Goal: Task Accomplishment & Management: Manage account settings

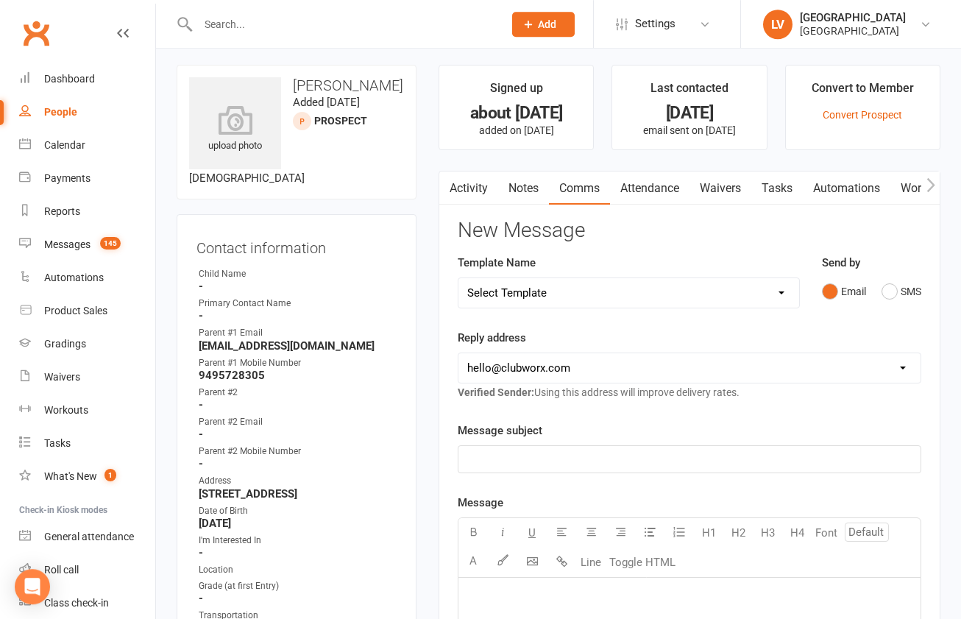
scroll to position [4, 0]
click at [62, 82] on div "Dashboard" at bounding box center [69, 79] width 51 height 12
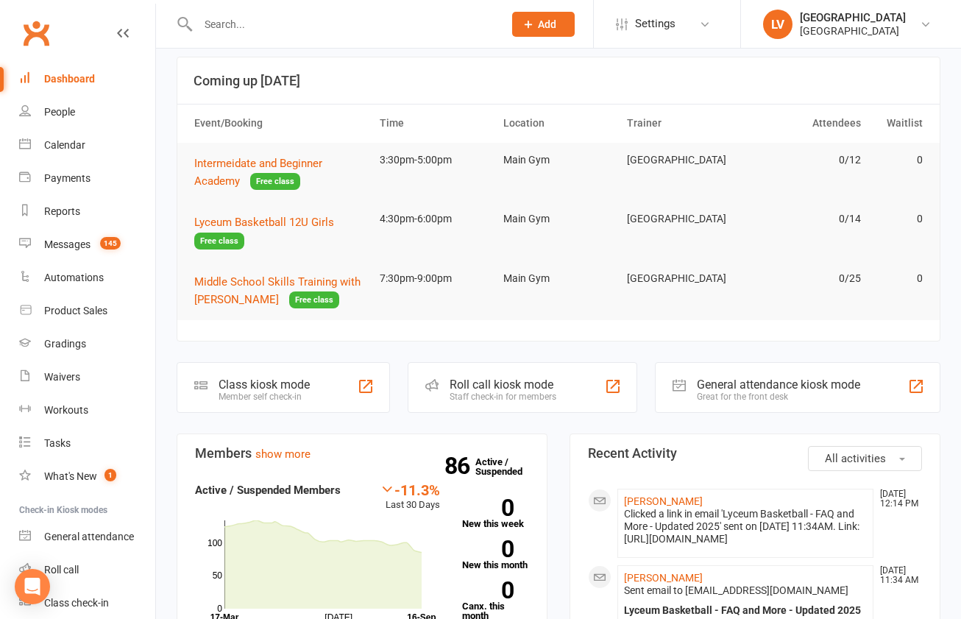
scroll to position [80, 0]
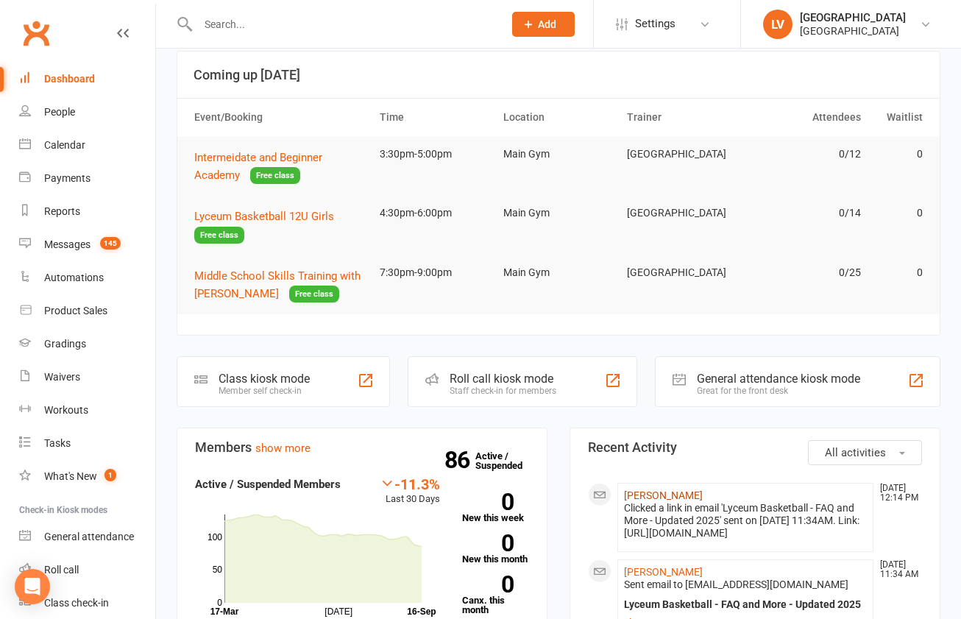
click at [677, 494] on link "[PERSON_NAME]" at bounding box center [663, 495] width 79 height 12
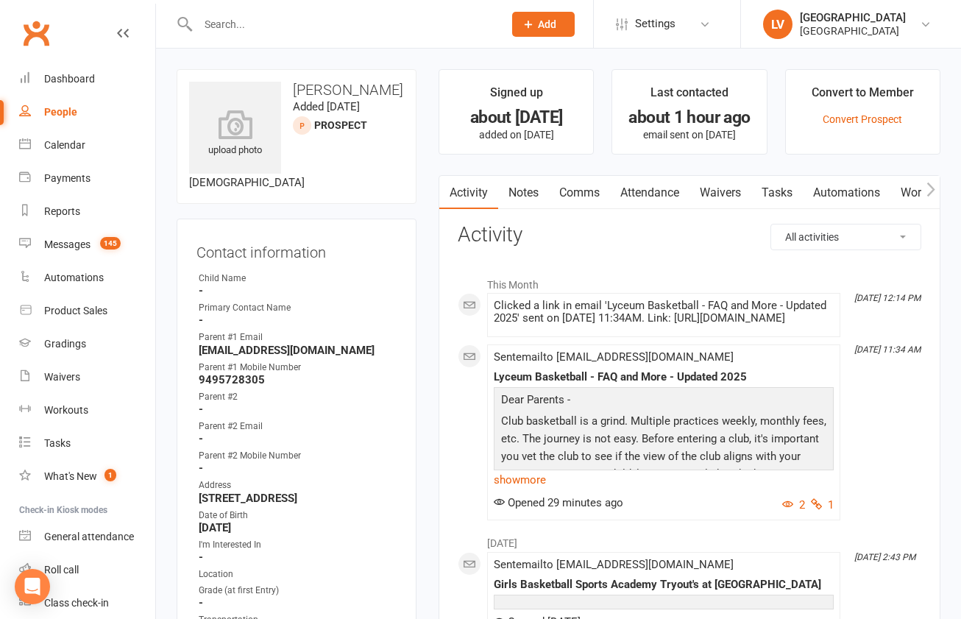
click at [567, 191] on link "Comms" at bounding box center [579, 193] width 61 height 34
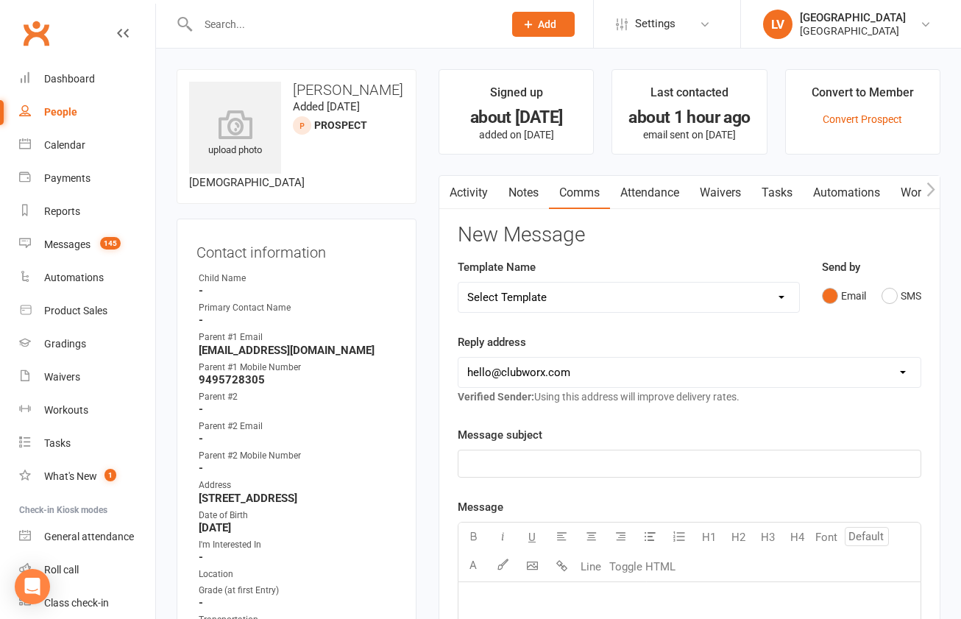
click at [458, 283] on select "Select Template [Email] Club Basketball Swag [Email] Generic Girls Basketball T…" at bounding box center [628, 297] width 341 height 29
select select "4"
click option "[Email] Invitation to Lyceum Village Basketball Development Program" at bounding box center [0, 0] width 0 height 0
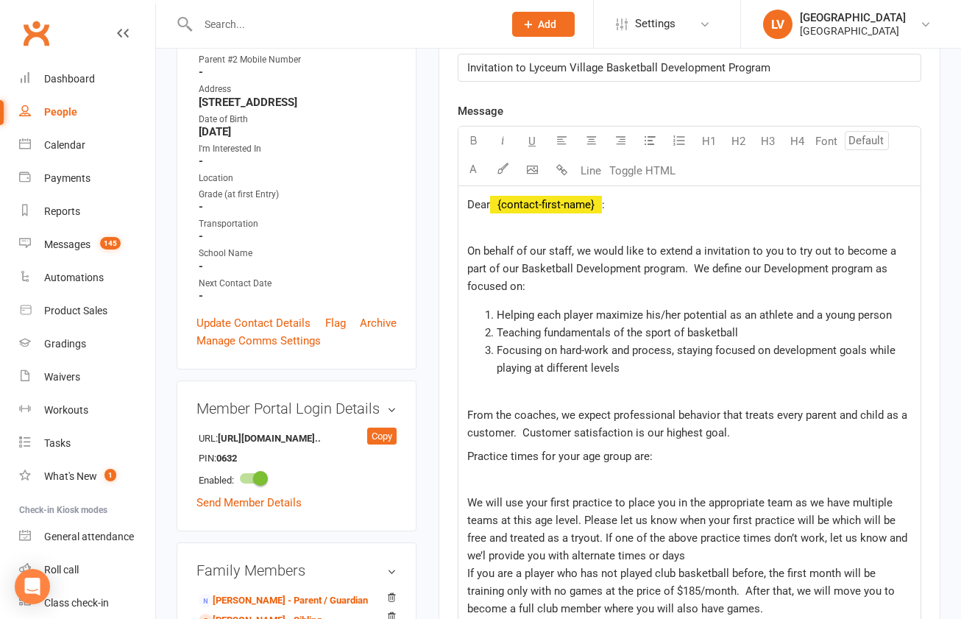
scroll to position [425, 0]
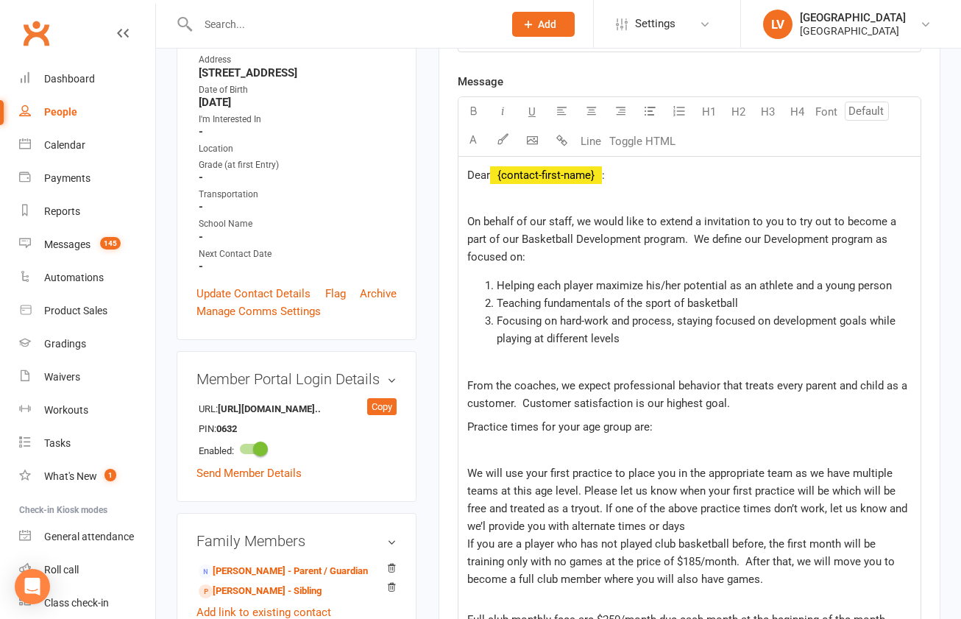
click at [523, 445] on p at bounding box center [689, 450] width 444 height 18
click at [524, 449] on p at bounding box center [689, 450] width 444 height 18
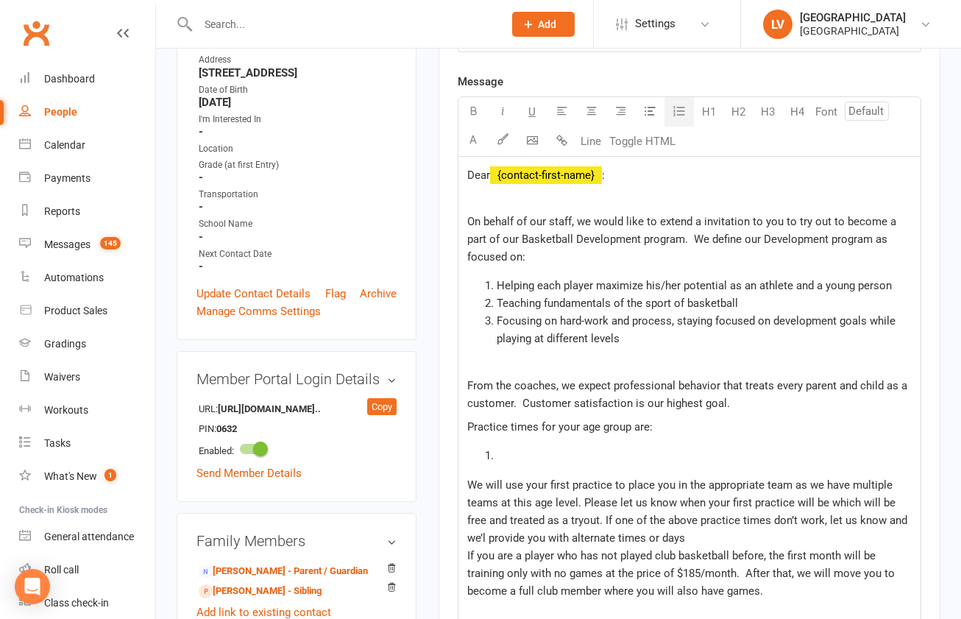
click at [679, 113] on icon "button" at bounding box center [679, 111] width 15 height 15
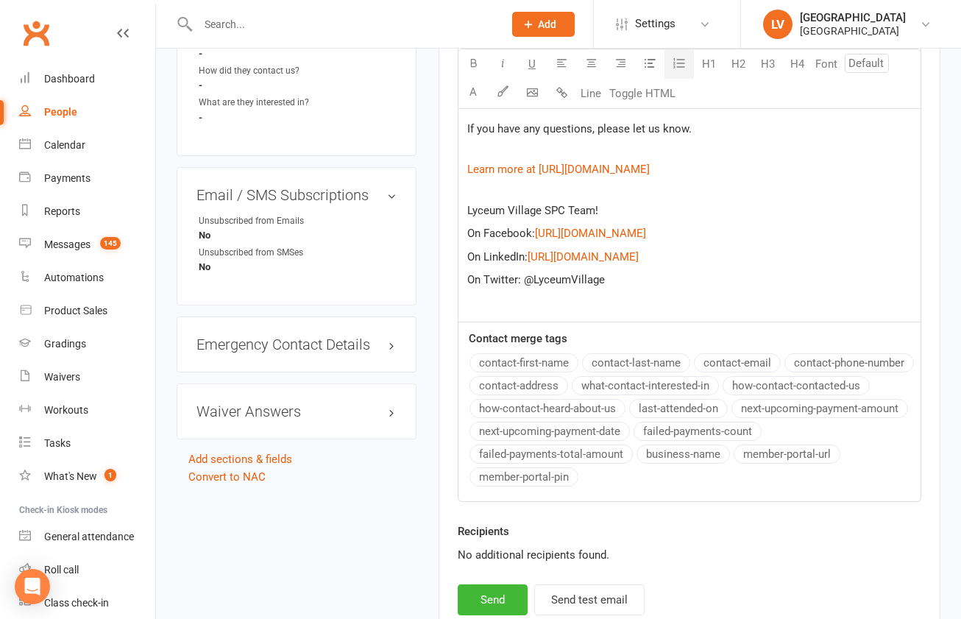
scroll to position [1116, 0]
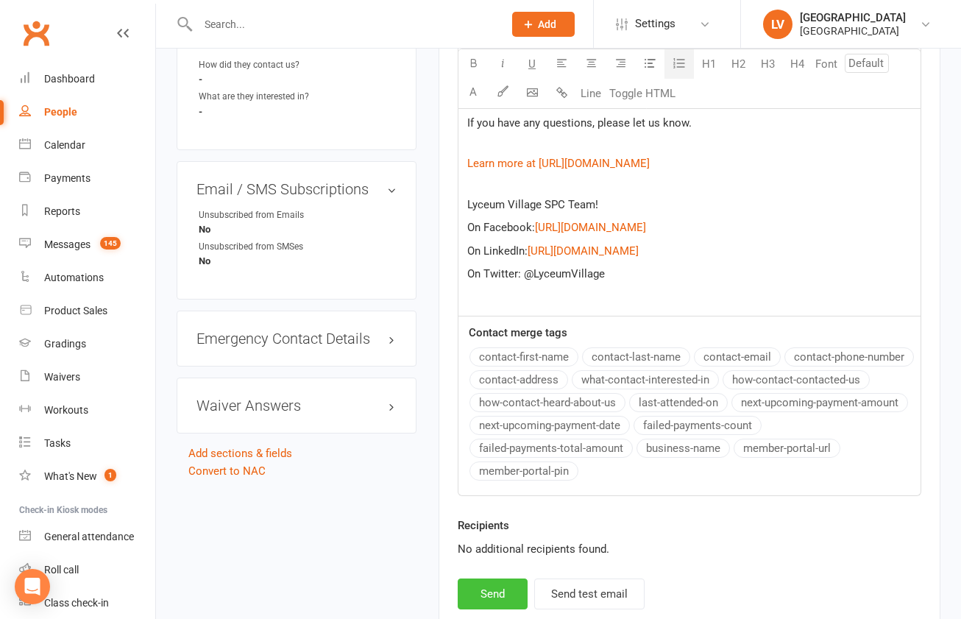
click at [506, 586] on button "Send" at bounding box center [493, 593] width 70 height 31
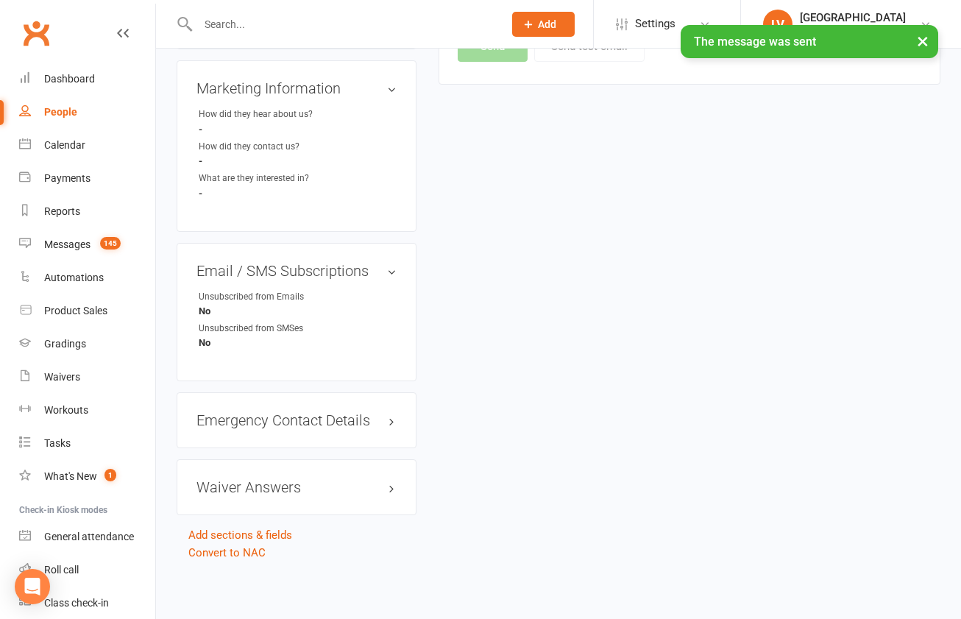
select select
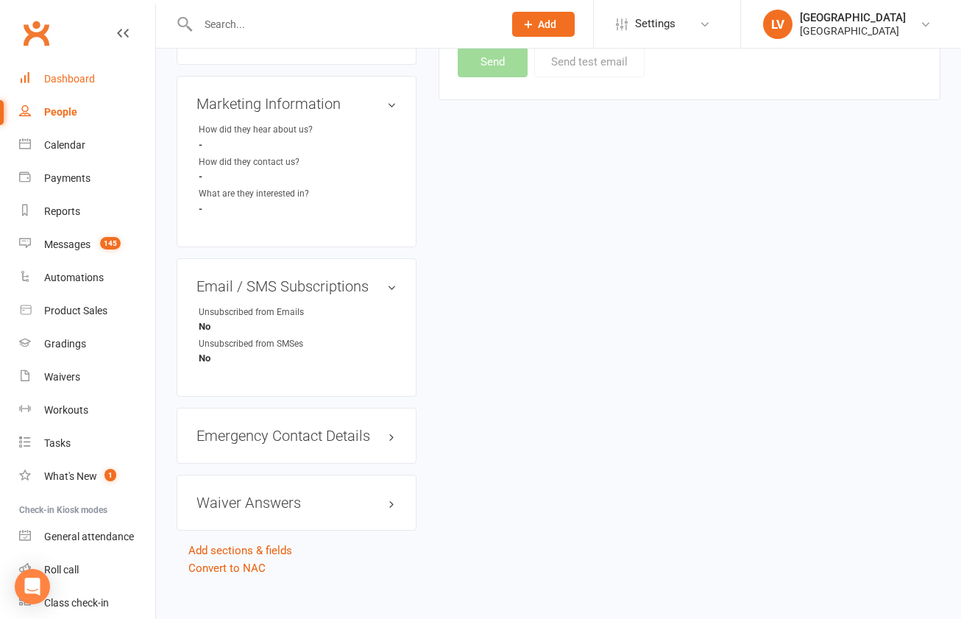
click at [91, 83] on div "Dashboard" at bounding box center [69, 79] width 51 height 12
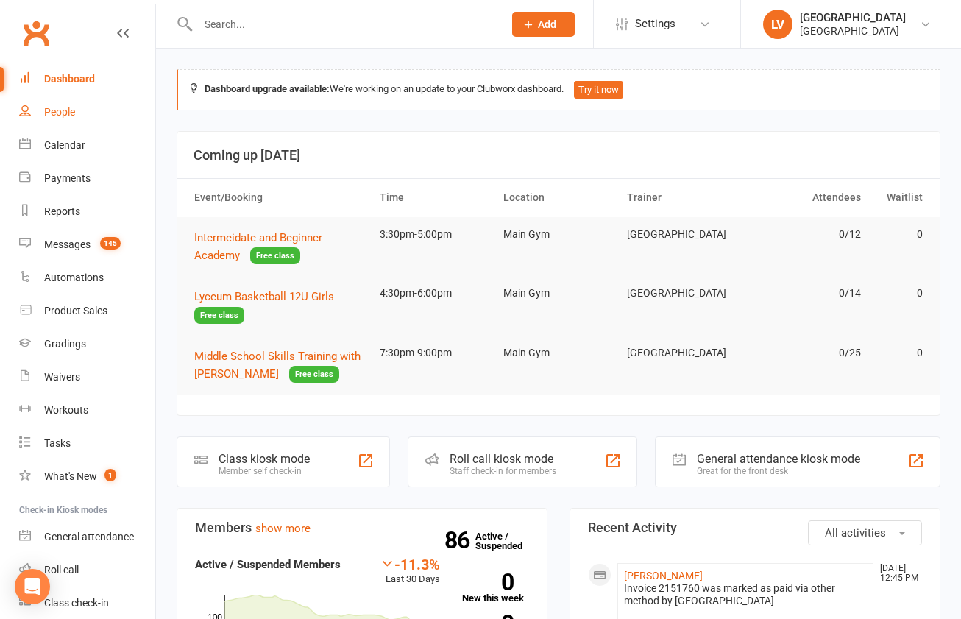
click at [73, 111] on div "People" at bounding box center [59, 112] width 31 height 12
select select "100"
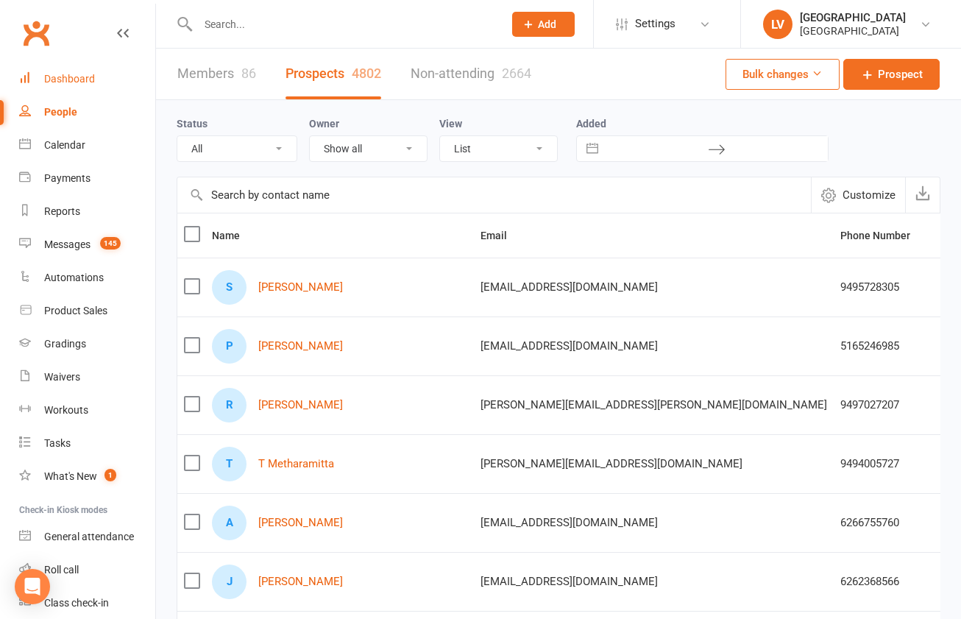
click at [65, 79] on div "Dashboard" at bounding box center [69, 79] width 51 height 12
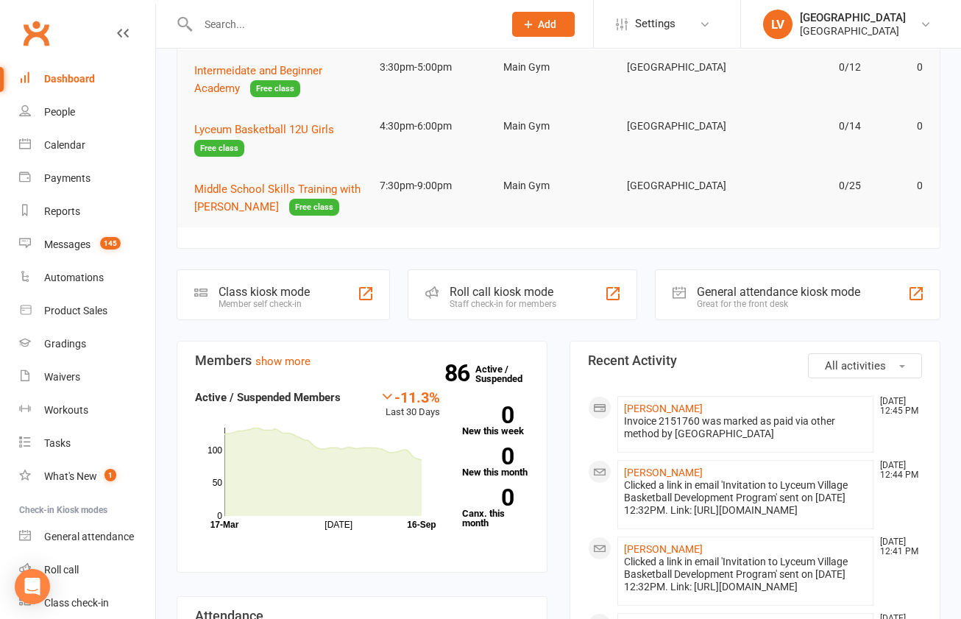
scroll to position [361, 0]
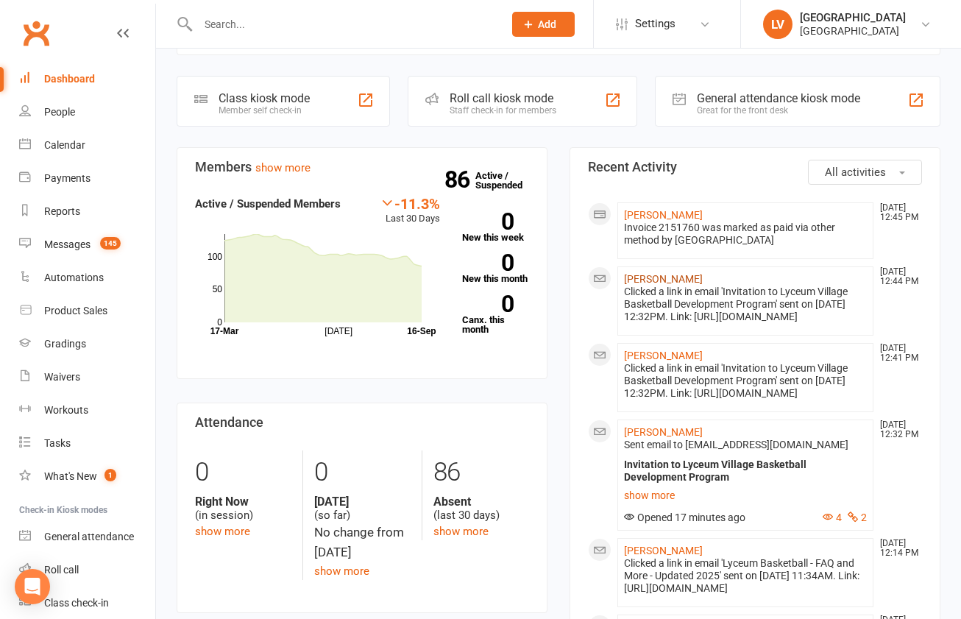
click at [663, 279] on link "[PERSON_NAME]" at bounding box center [663, 279] width 79 height 12
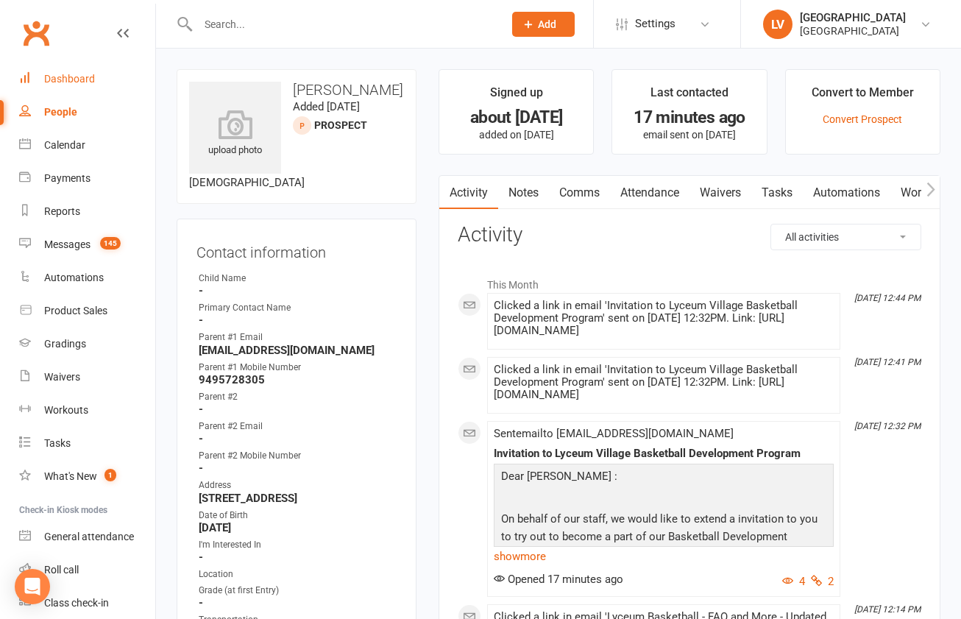
click at [88, 82] on div "Dashboard" at bounding box center [69, 79] width 51 height 12
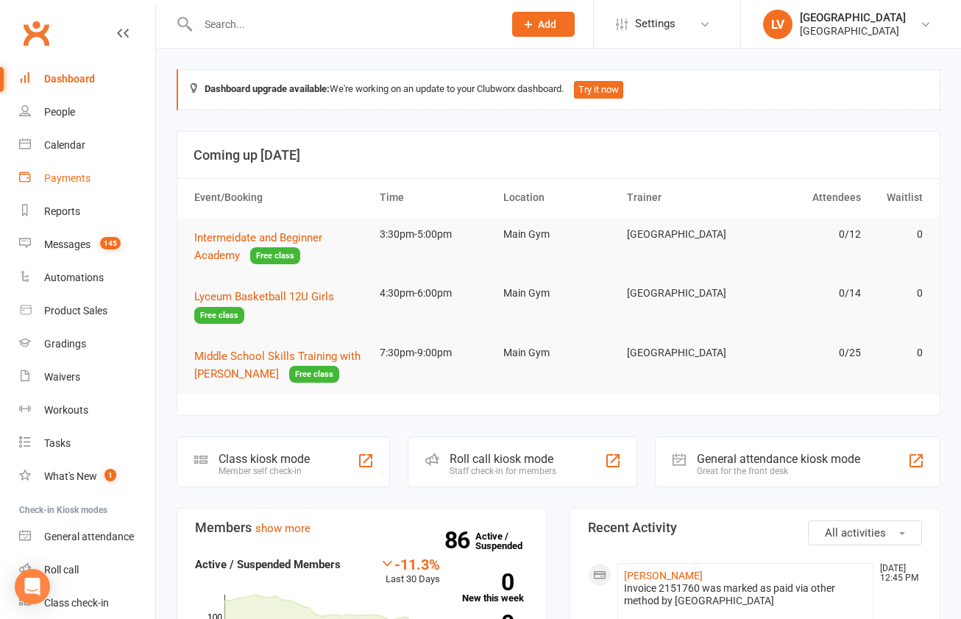
click at [64, 175] on div "Payments" at bounding box center [67, 178] width 46 height 12
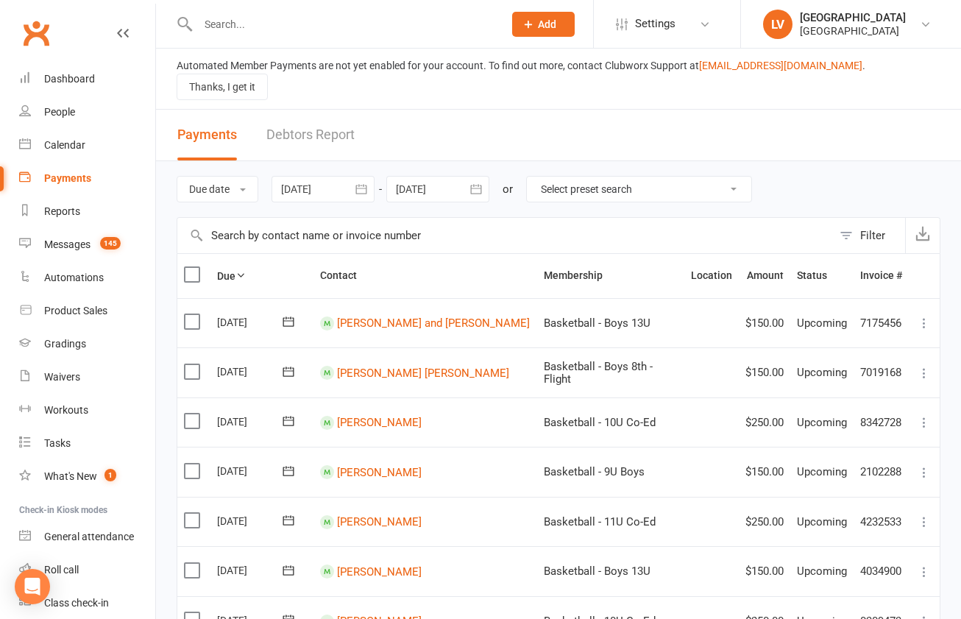
click at [449, 177] on div at bounding box center [437, 189] width 103 height 26
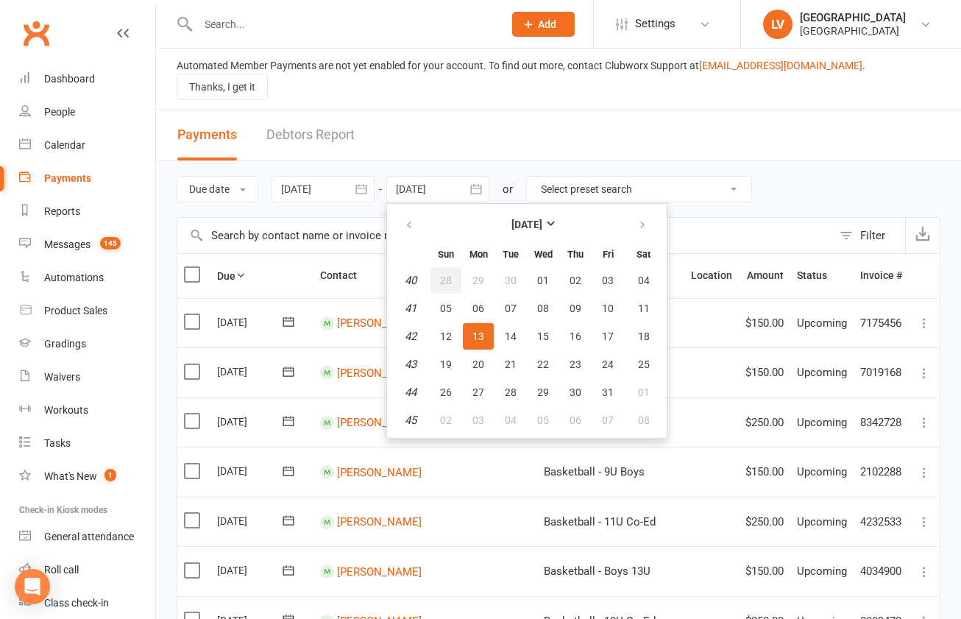
click at [447, 274] on span "28" at bounding box center [446, 280] width 12 height 12
type input "[DATE]"
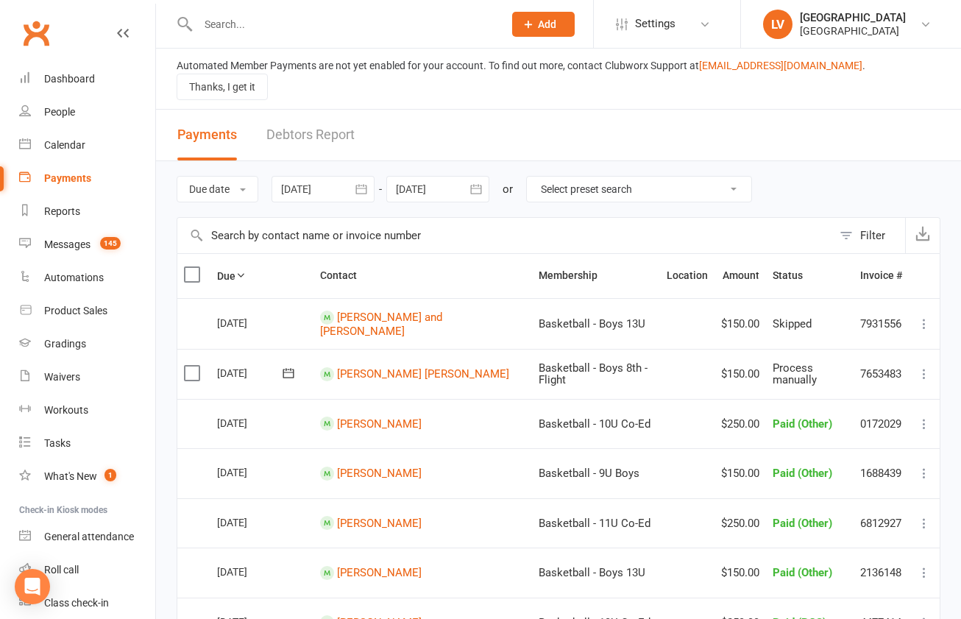
click at [838, 221] on button "Filter" at bounding box center [868, 235] width 73 height 35
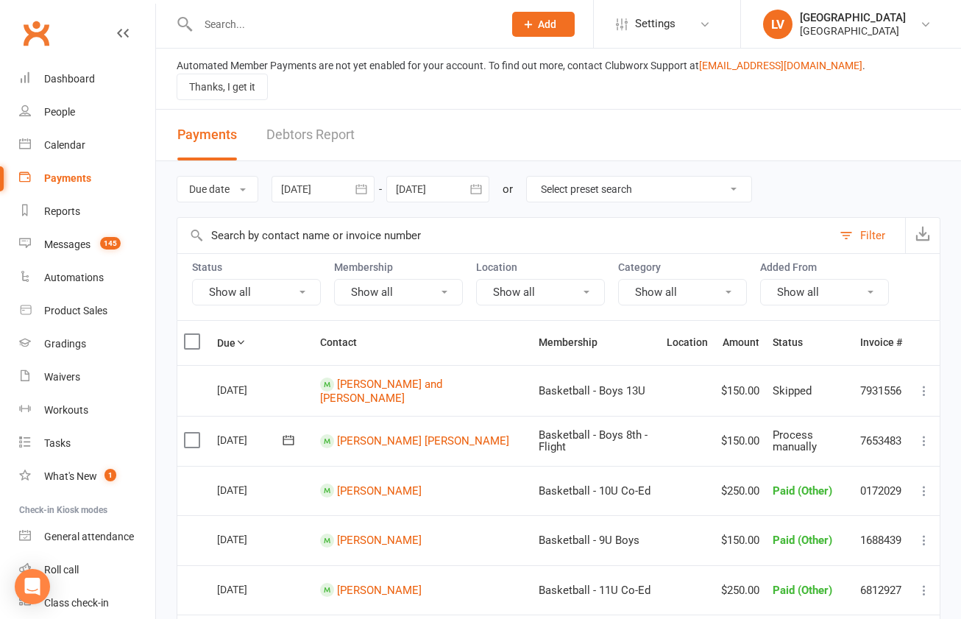
click at [252, 279] on button "Show all" at bounding box center [256, 292] width 129 height 26
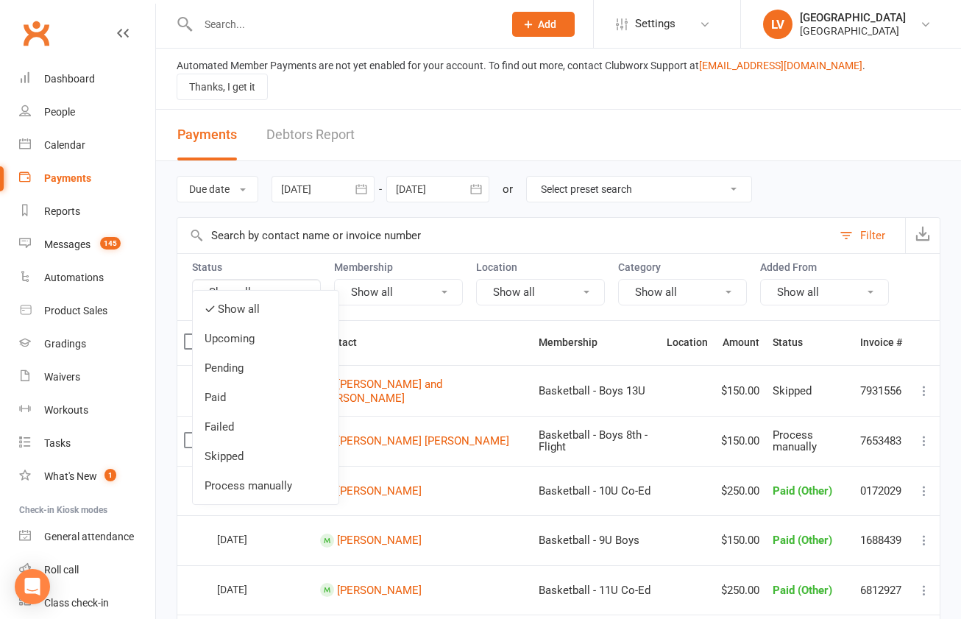
scroll to position [4, 0]
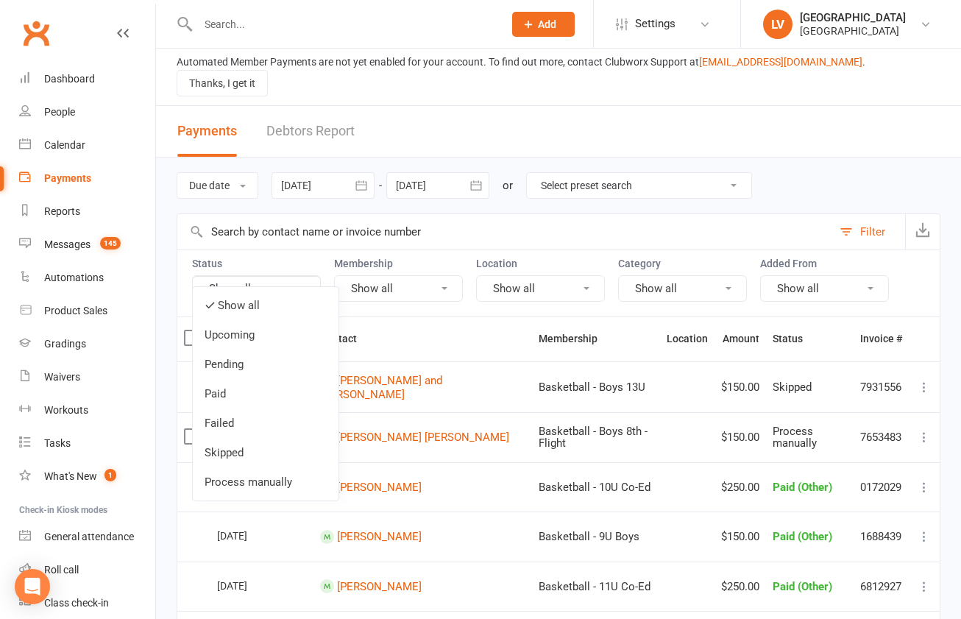
click at [251, 482] on link "Process manually" at bounding box center [266, 481] width 146 height 29
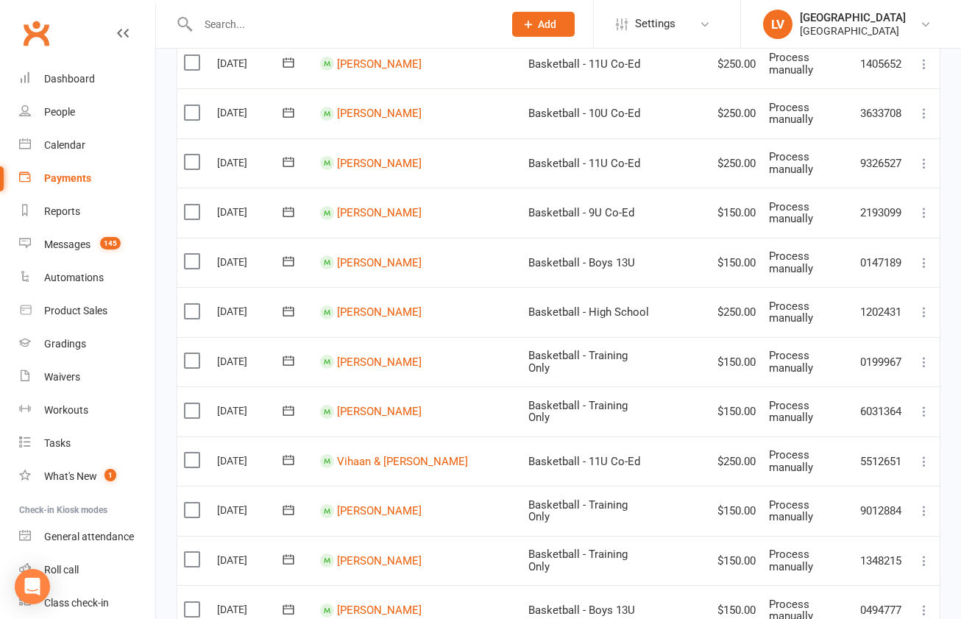
scroll to position [715, 0]
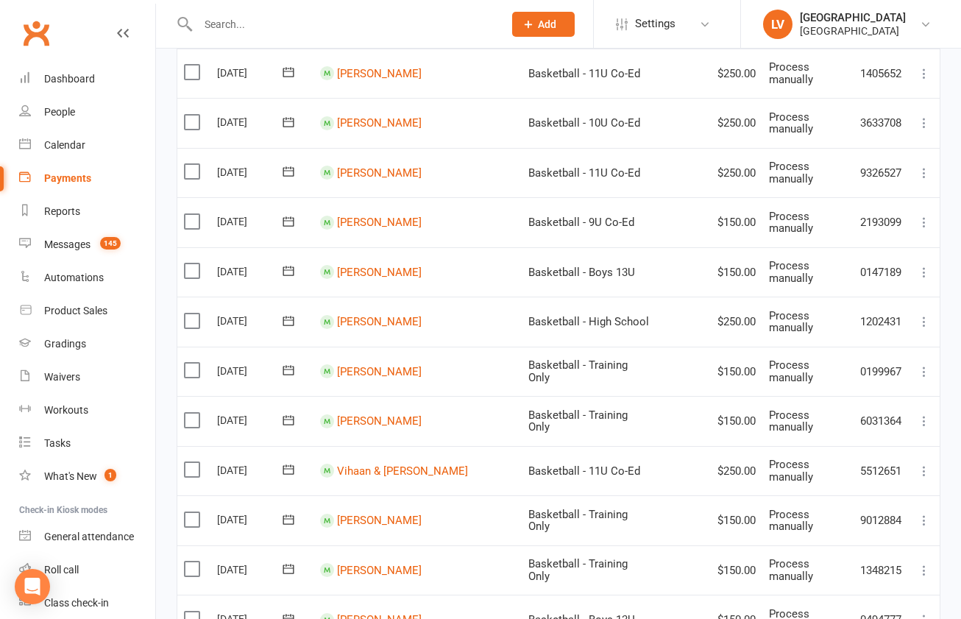
click at [196, 363] on label at bounding box center [194, 370] width 20 height 15
click at [194, 363] on input "checkbox" at bounding box center [189, 363] width 10 height 0
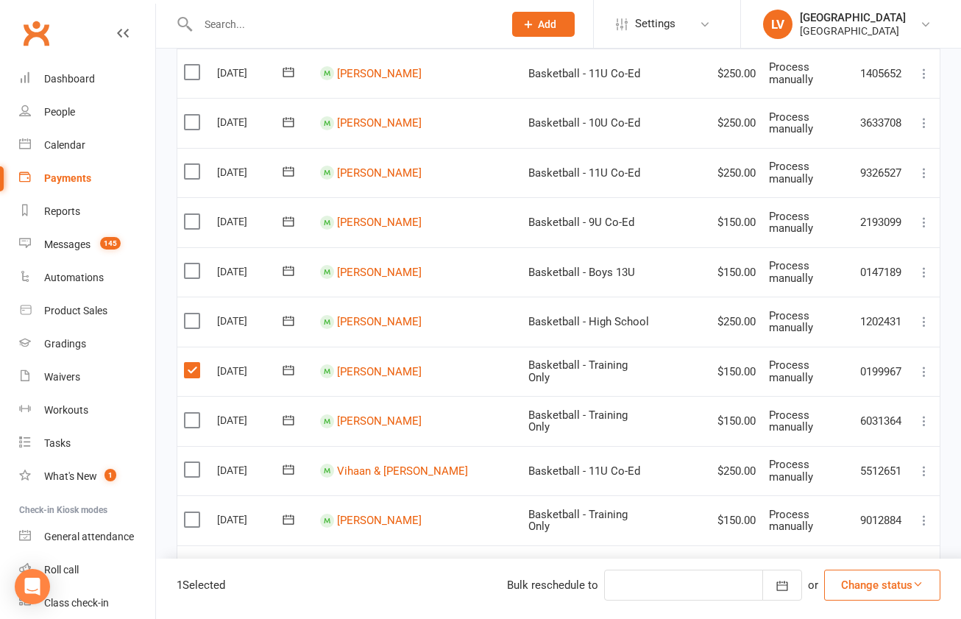
click at [889, 583] on button "Change status" at bounding box center [882, 585] width 116 height 31
click at [863, 540] on link "Skipped" at bounding box center [867, 545] width 146 height 29
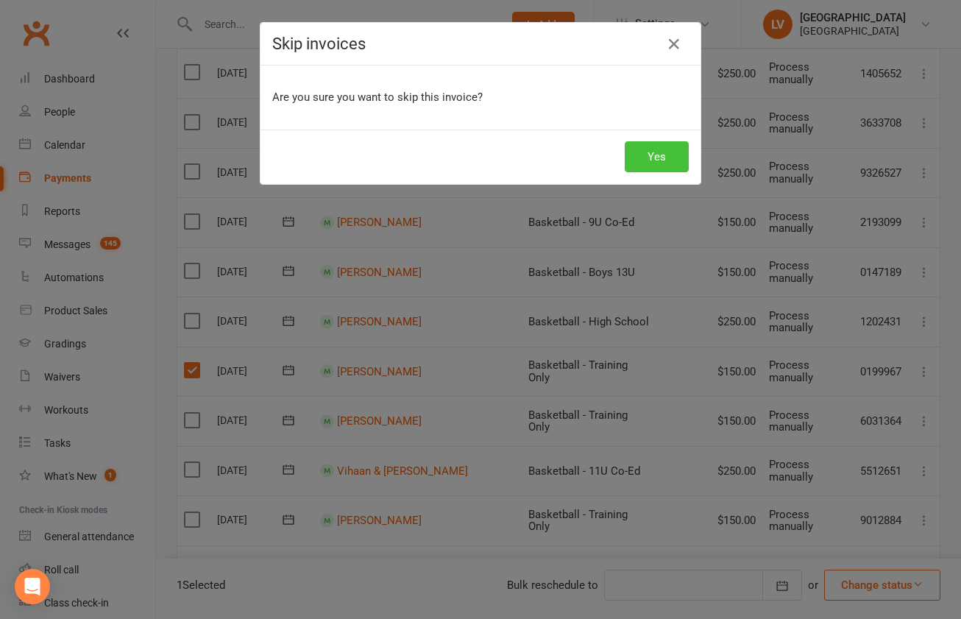
click at [664, 161] on button "Yes" at bounding box center [657, 156] width 64 height 31
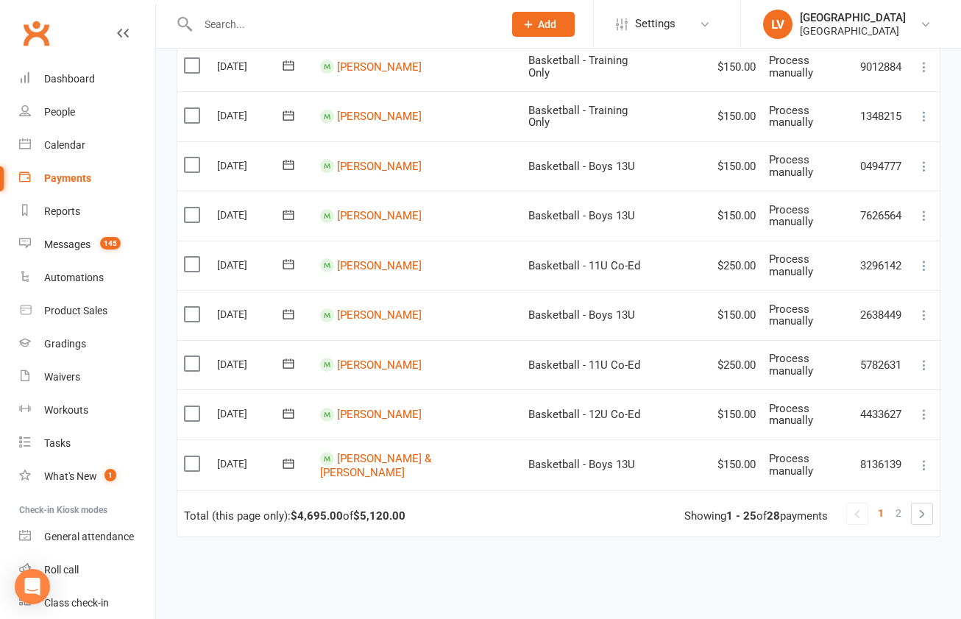
scroll to position [1162, 0]
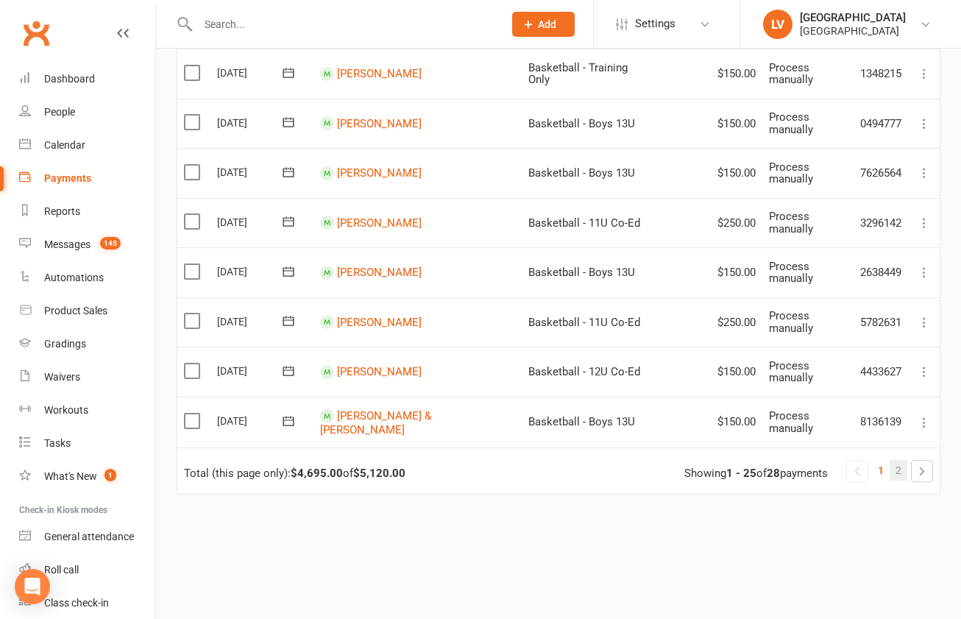
click at [898, 460] on span "2" at bounding box center [899, 470] width 6 height 21
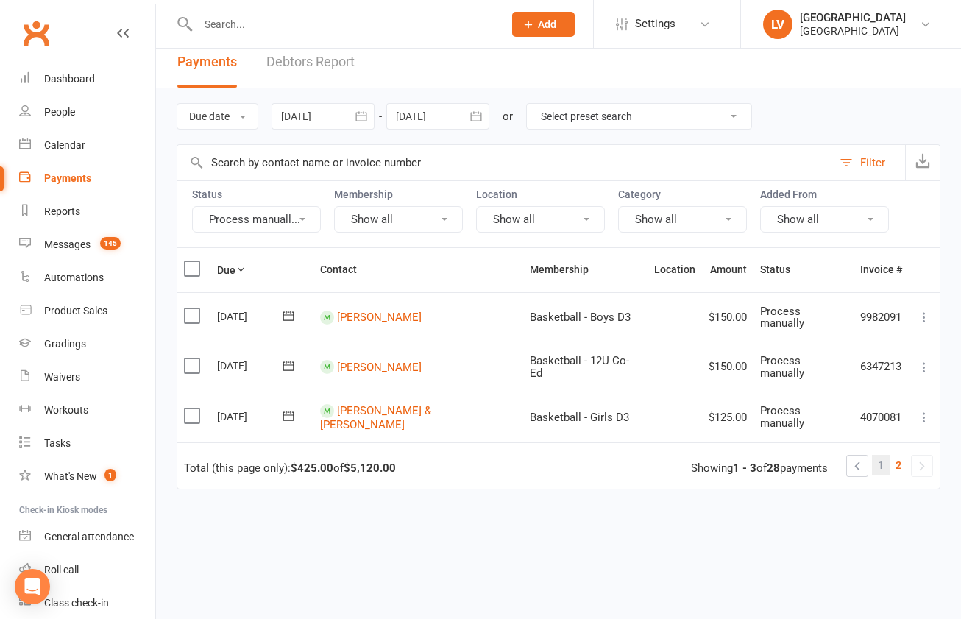
click at [884, 455] on span "1" at bounding box center [881, 465] width 6 height 21
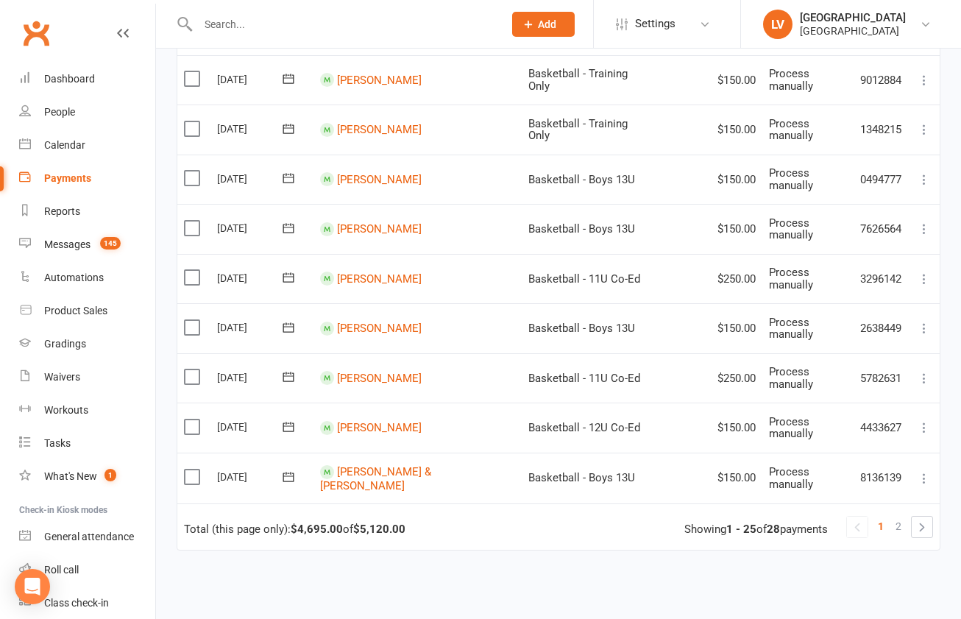
scroll to position [1135, 0]
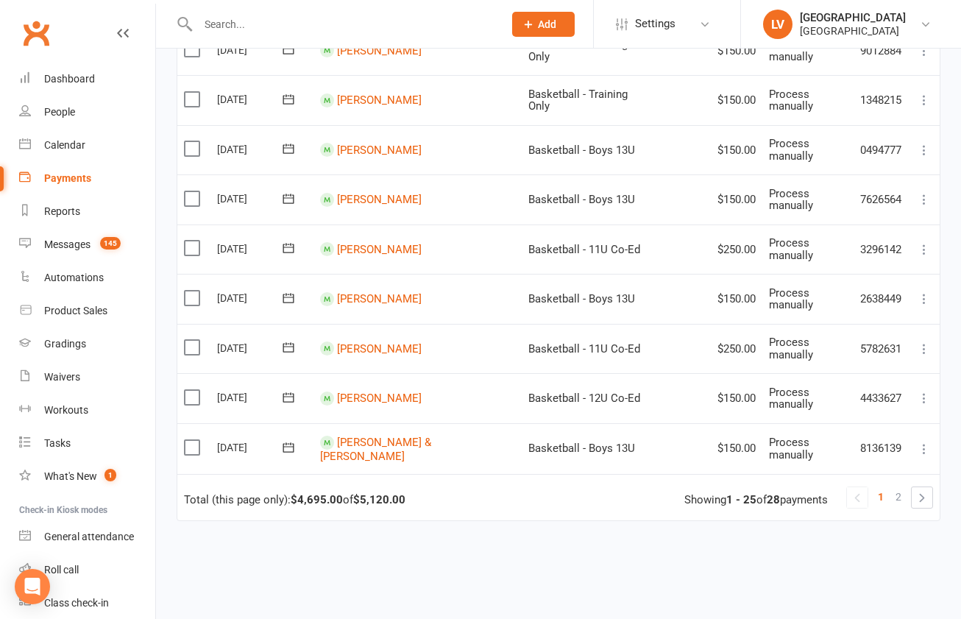
click at [898, 486] on span "2" at bounding box center [899, 496] width 6 height 21
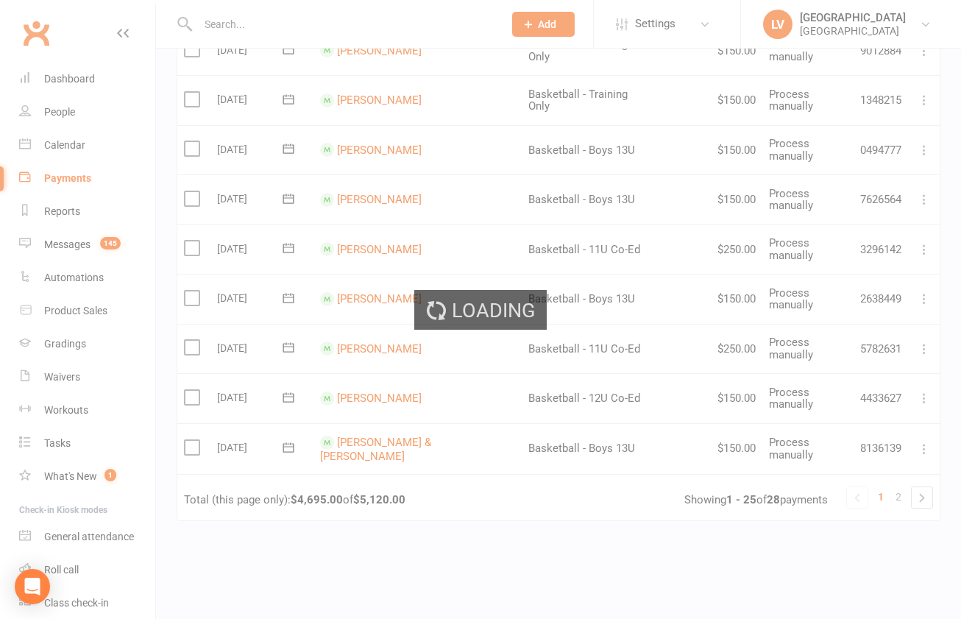
scroll to position [46, 0]
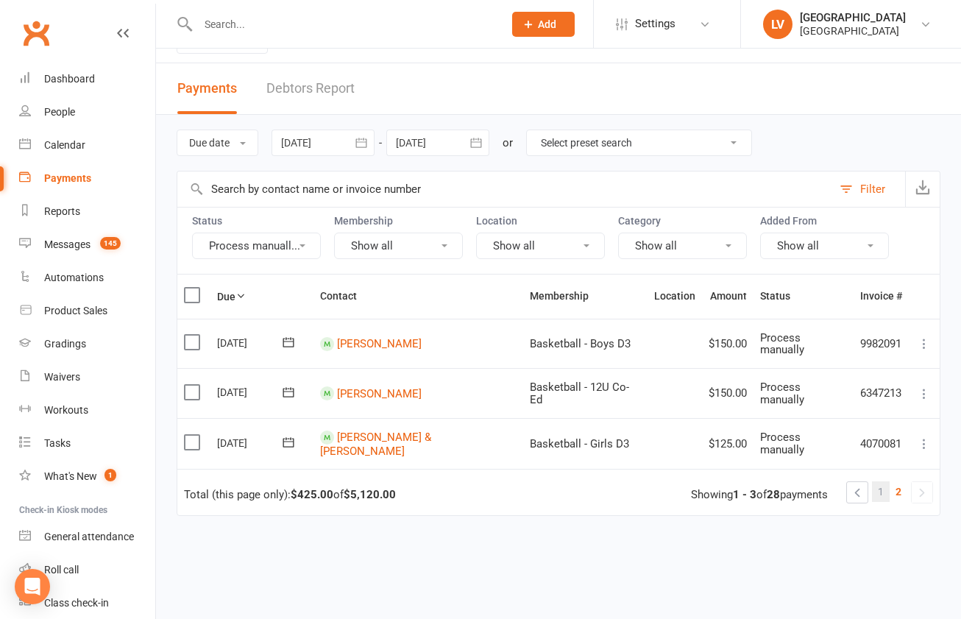
click at [887, 481] on link "1" at bounding box center [881, 491] width 18 height 21
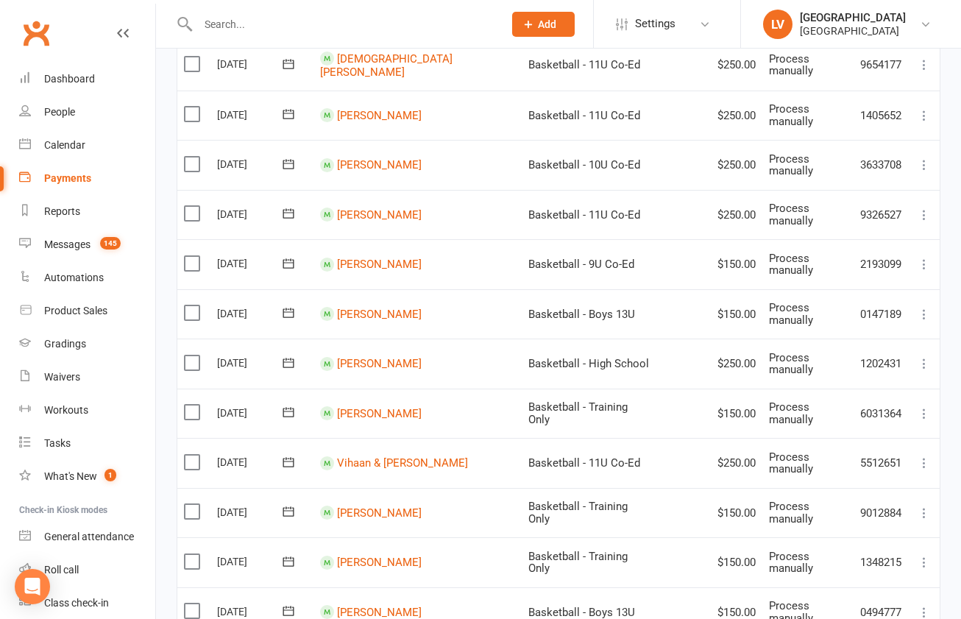
scroll to position [672, 0]
click at [195, 456] on label at bounding box center [194, 463] width 20 height 15
click at [194, 456] on input "checkbox" at bounding box center [189, 456] width 10 height 0
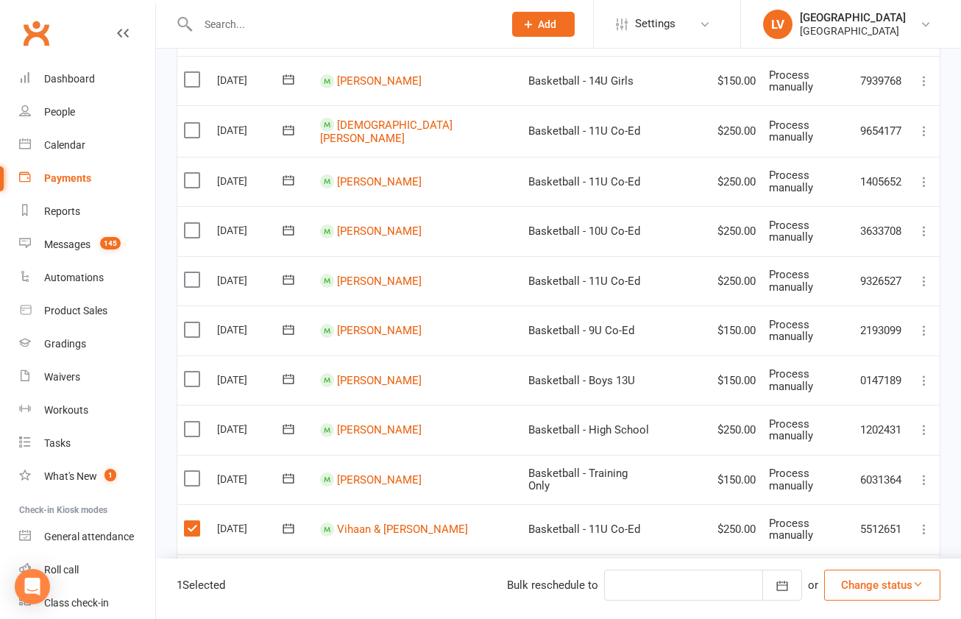
scroll to position [604, 0]
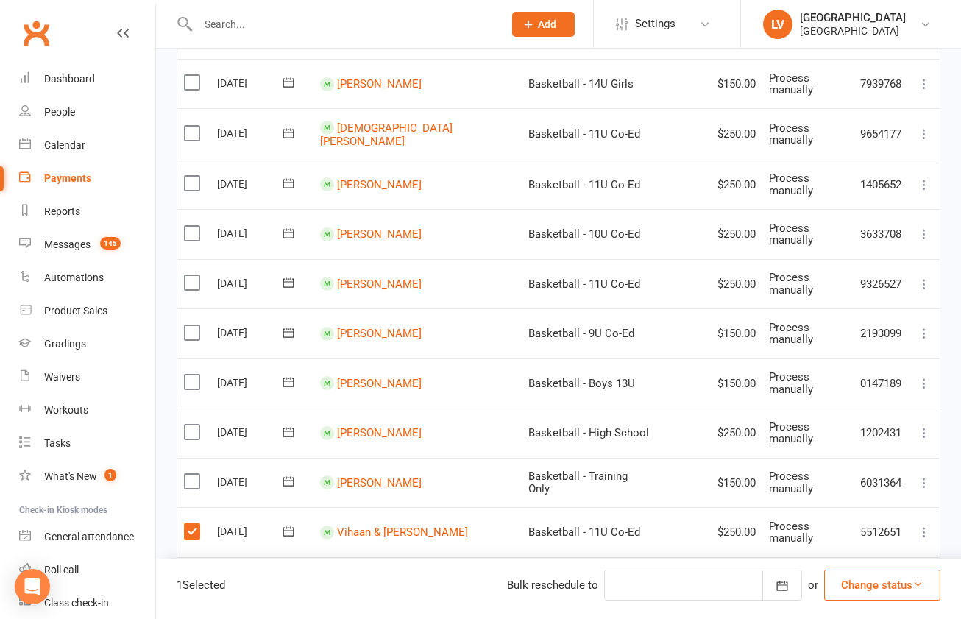
click at [196, 325] on label at bounding box center [194, 332] width 20 height 15
click at [194, 325] on input "checkbox" at bounding box center [189, 325] width 10 height 0
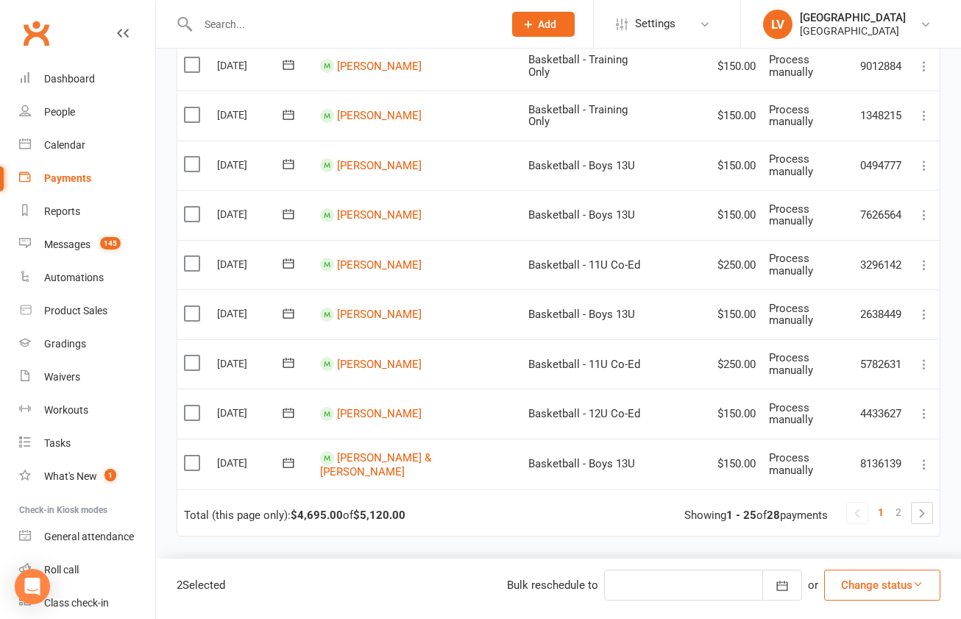
scroll to position [1132, 0]
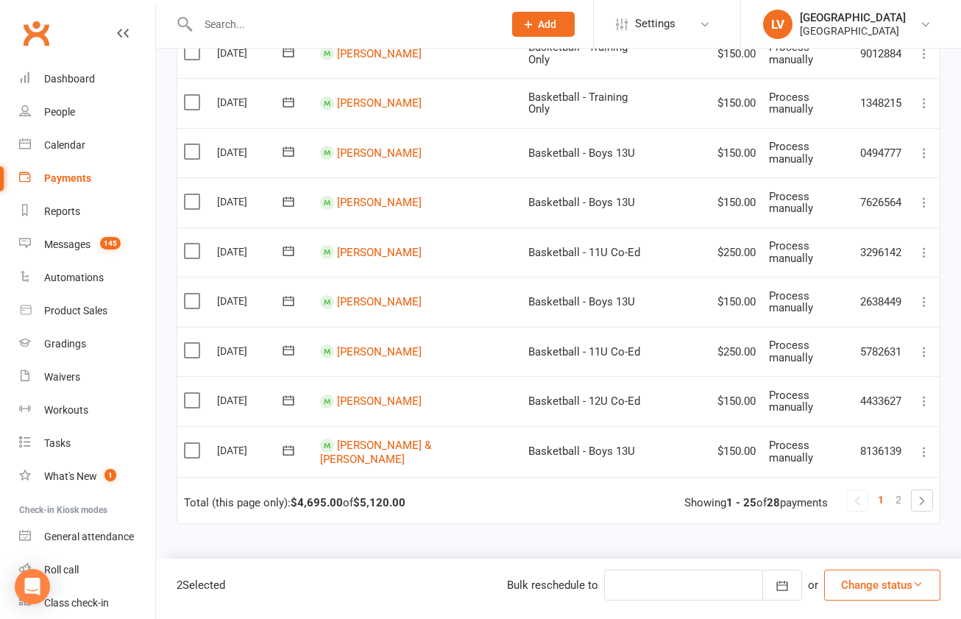
click at [871, 590] on button "Change status" at bounding box center [882, 585] width 116 height 31
click at [854, 515] on link "Paid (Other)" at bounding box center [867, 515] width 146 height 29
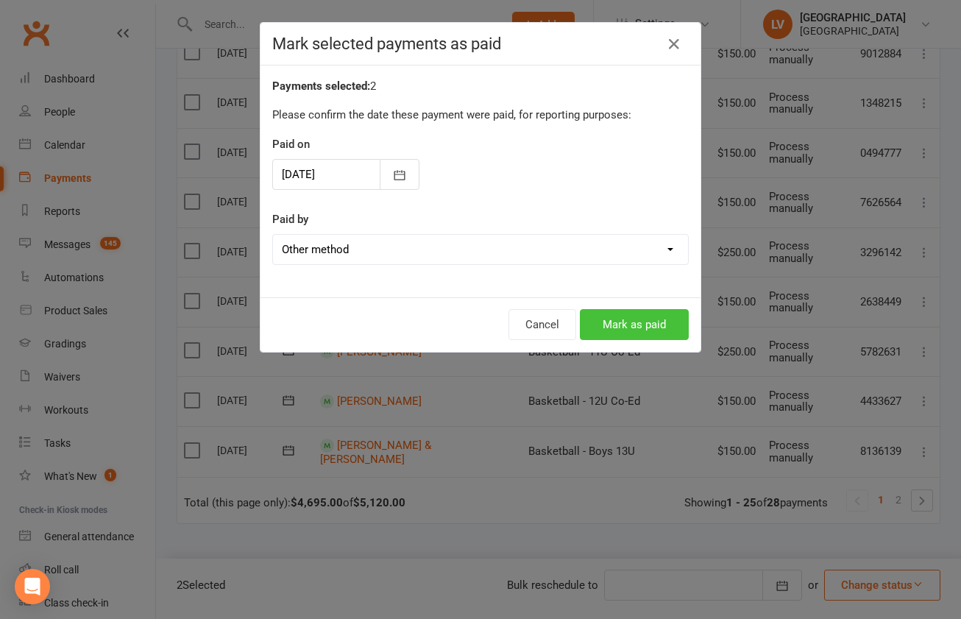
click at [628, 329] on button "Mark as paid" at bounding box center [634, 324] width 109 height 31
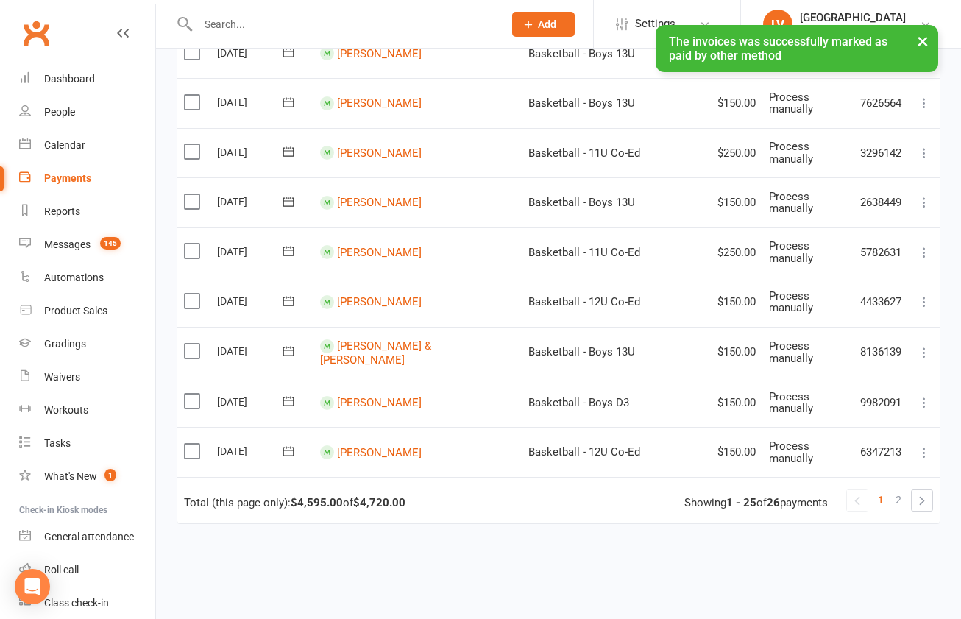
scroll to position [1034, 0]
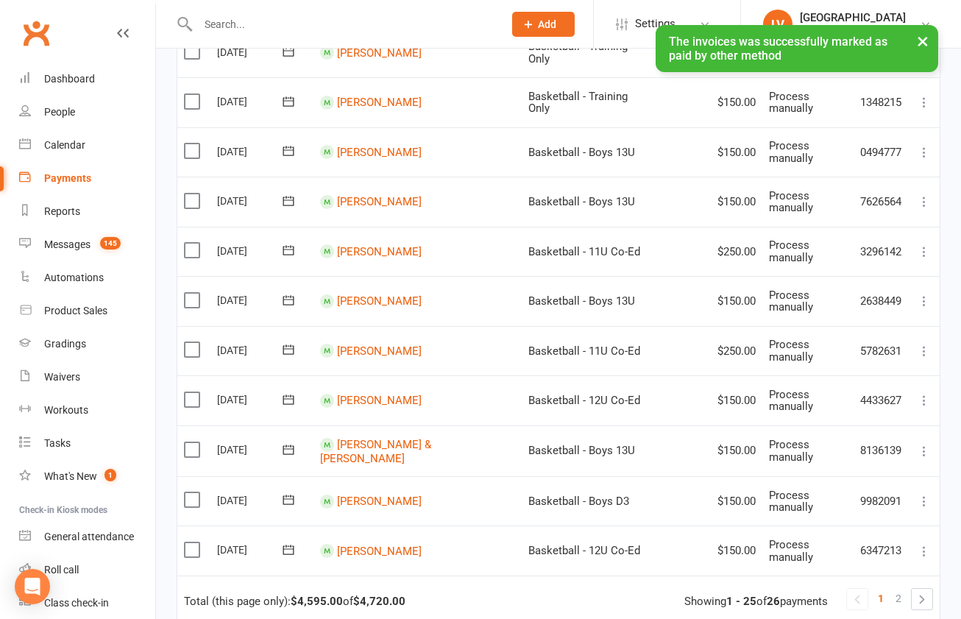
drag, startPoint x: 197, startPoint y: 531, endPoint x: 228, endPoint y: 531, distance: 30.9
click at [201, 542] on label at bounding box center [194, 549] width 20 height 15
click at [192, 542] on label at bounding box center [194, 549] width 20 height 15
click at [192, 542] on input "checkbox" at bounding box center [189, 542] width 10 height 0
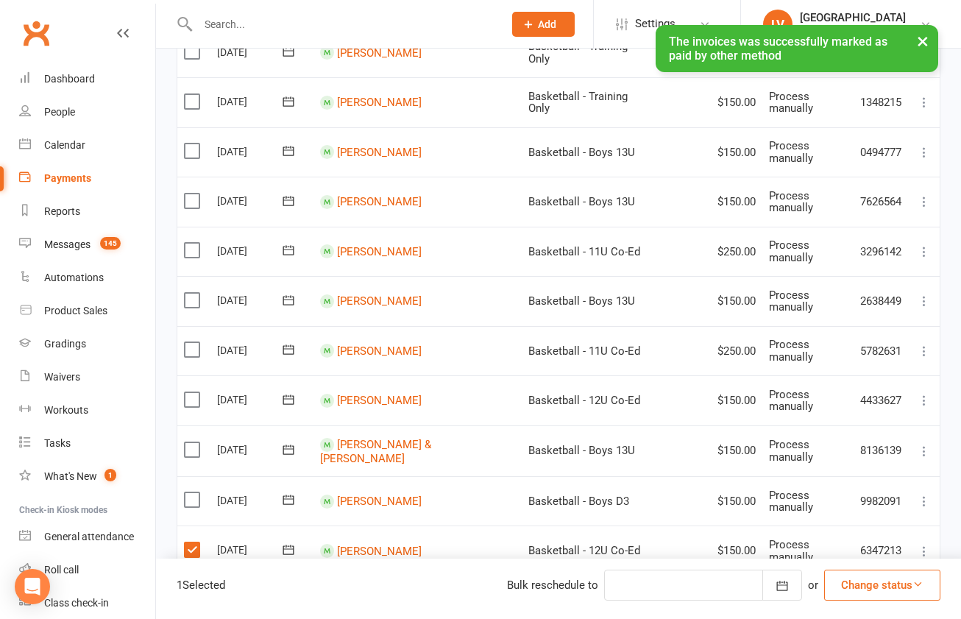
click at [867, 585] on button "Change status" at bounding box center [882, 585] width 116 height 31
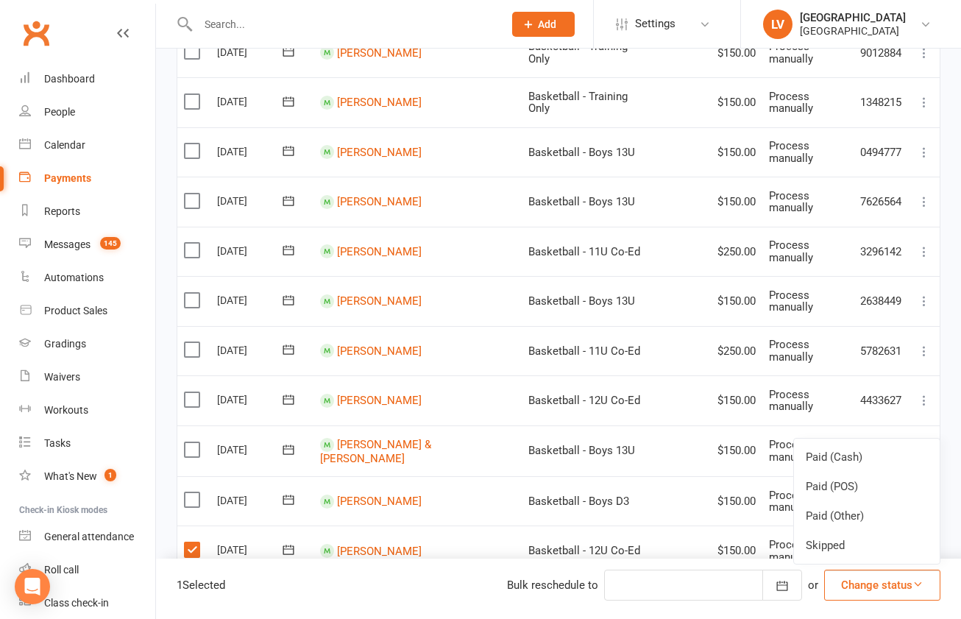
click at [843, 524] on link "Paid (Other)" at bounding box center [867, 515] width 146 height 29
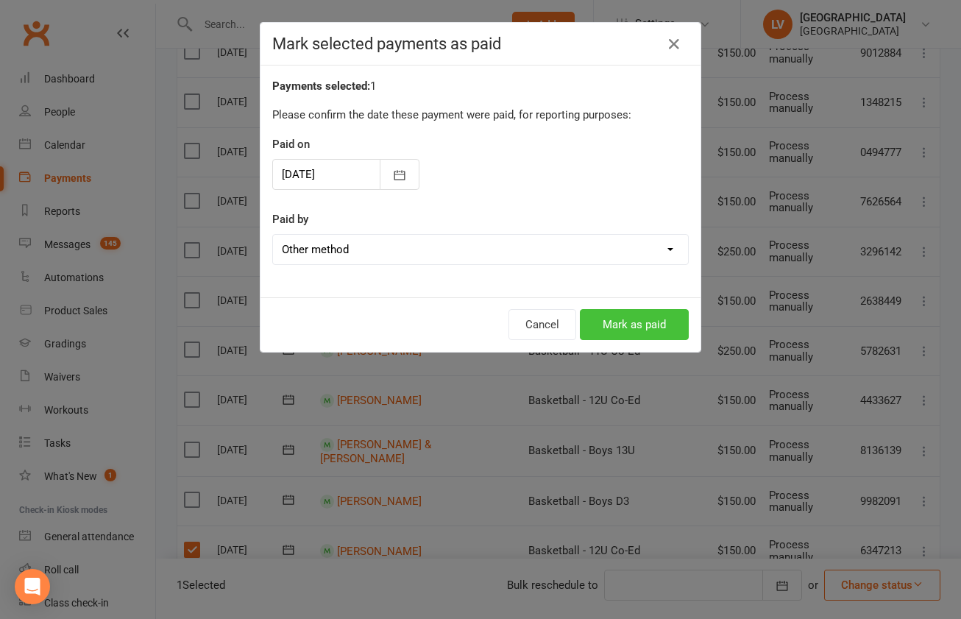
click at [634, 323] on button "Mark as paid" at bounding box center [634, 324] width 109 height 31
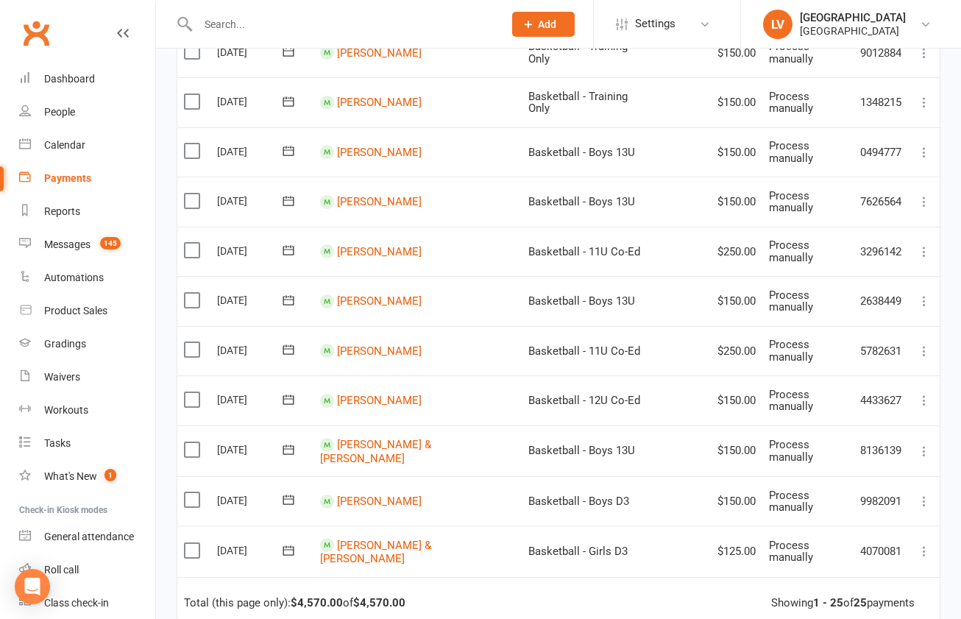
click at [194, 143] on label at bounding box center [194, 150] width 20 height 15
click at [194, 143] on input "checkbox" at bounding box center [189, 143] width 10 height 0
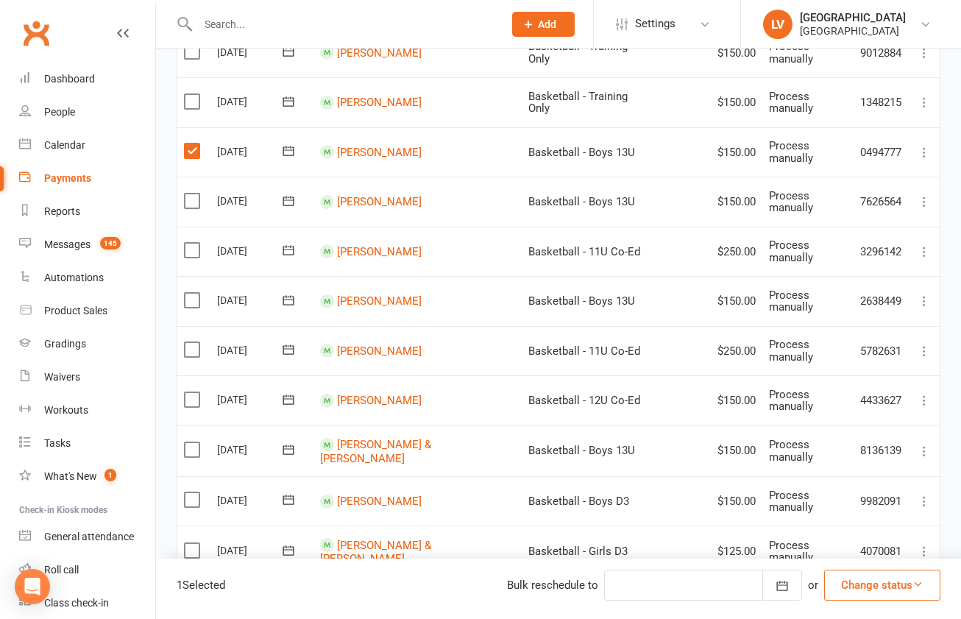
click at [878, 574] on button "Change status" at bounding box center [882, 585] width 116 height 31
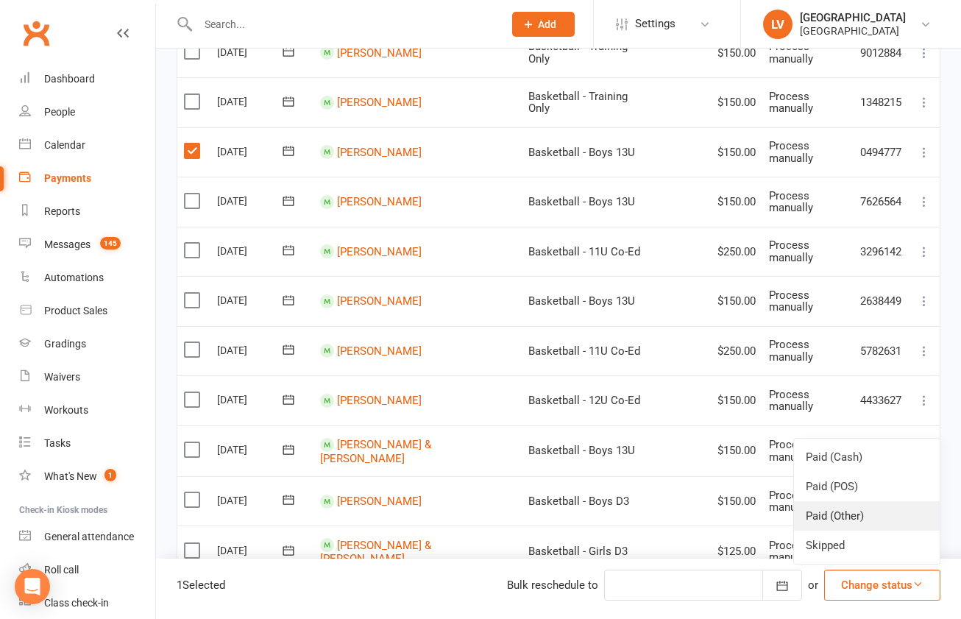
click at [857, 521] on link "Paid (Other)" at bounding box center [867, 515] width 146 height 29
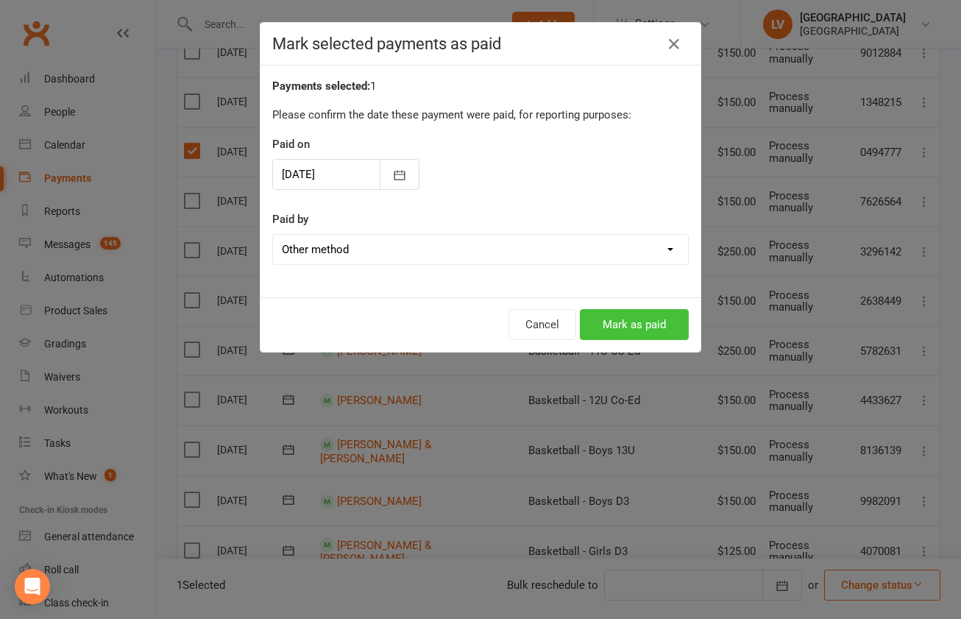
click at [633, 323] on button "Mark as paid" at bounding box center [634, 324] width 109 height 31
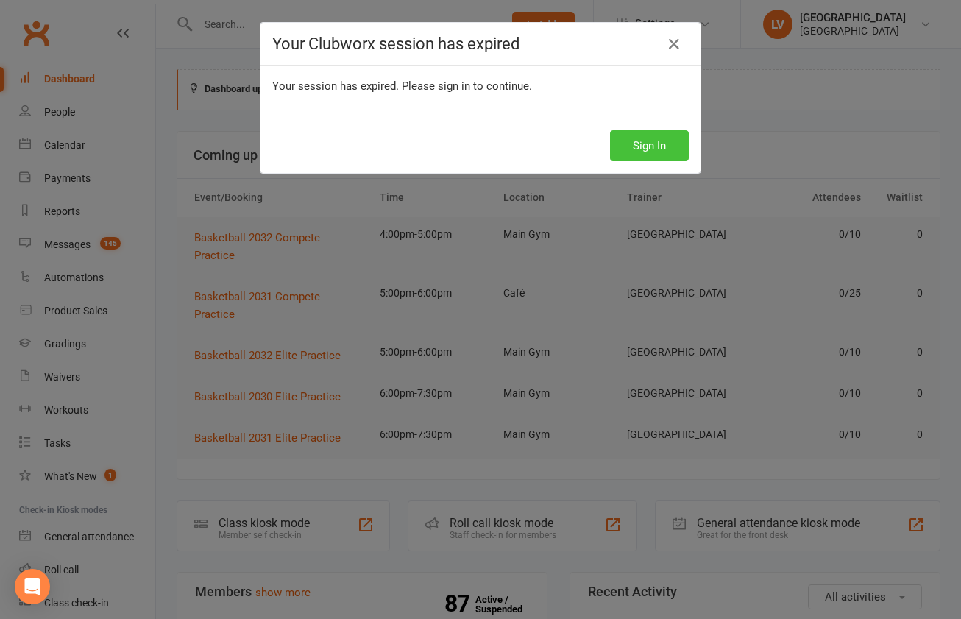
scroll to position [669, 0]
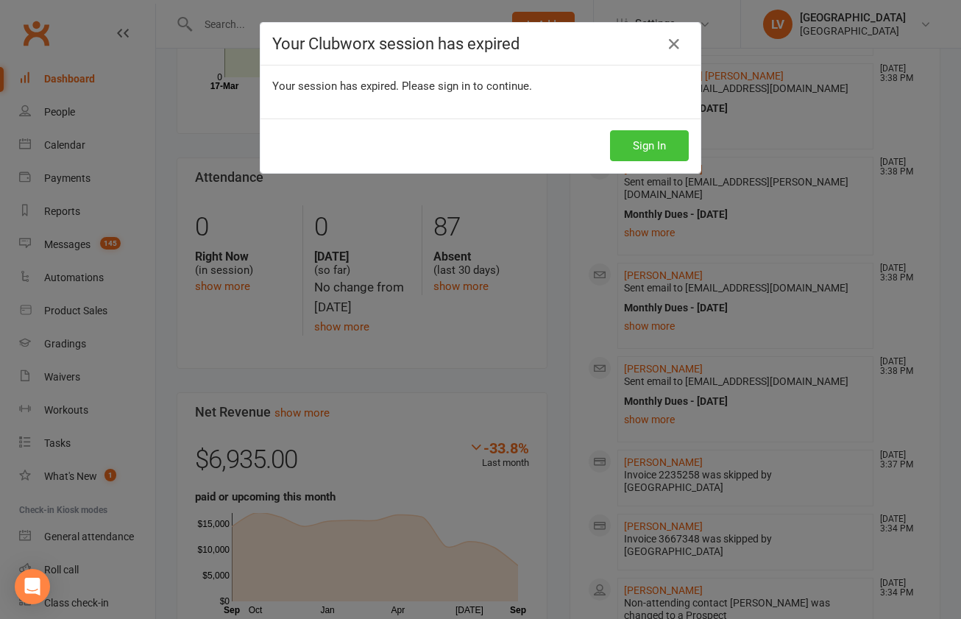
click at [647, 141] on button "Sign In" at bounding box center [649, 145] width 79 height 31
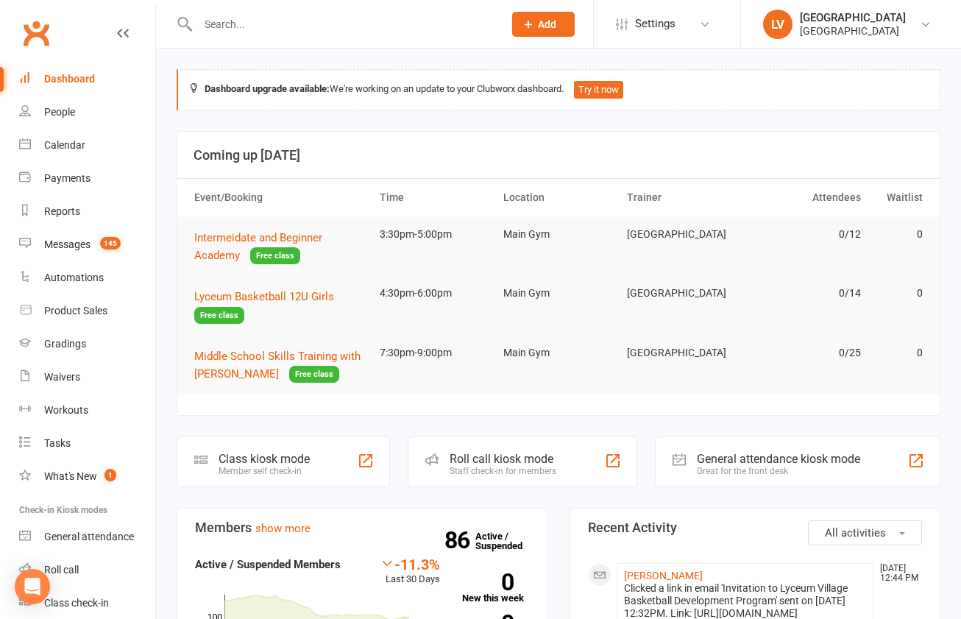
click at [325, 29] on input "text" at bounding box center [343, 24] width 299 height 21
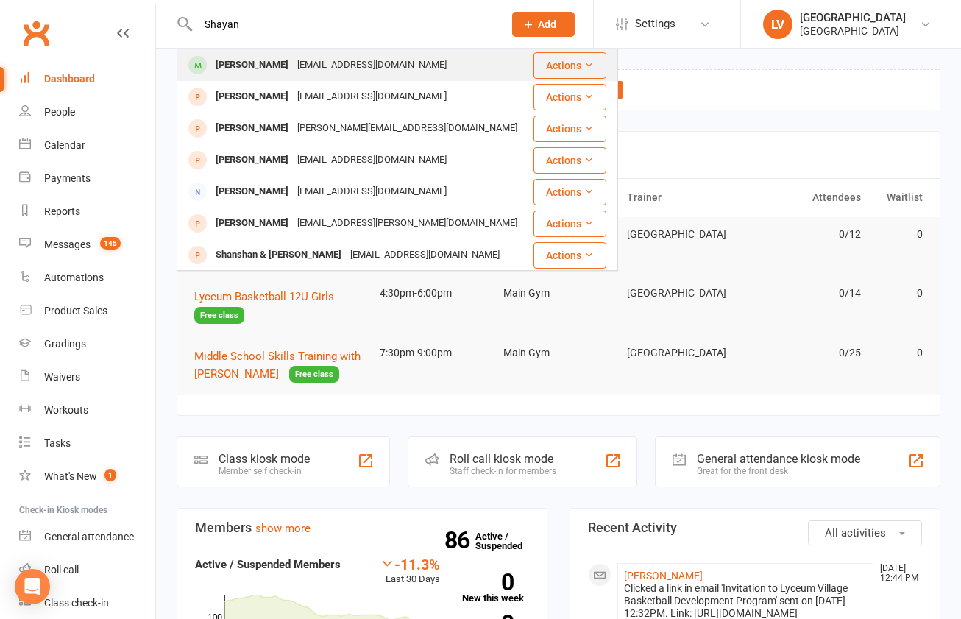
type input "Shayan"
click at [312, 67] on div "Uscalumni21@gmail.com" at bounding box center [372, 64] width 158 height 21
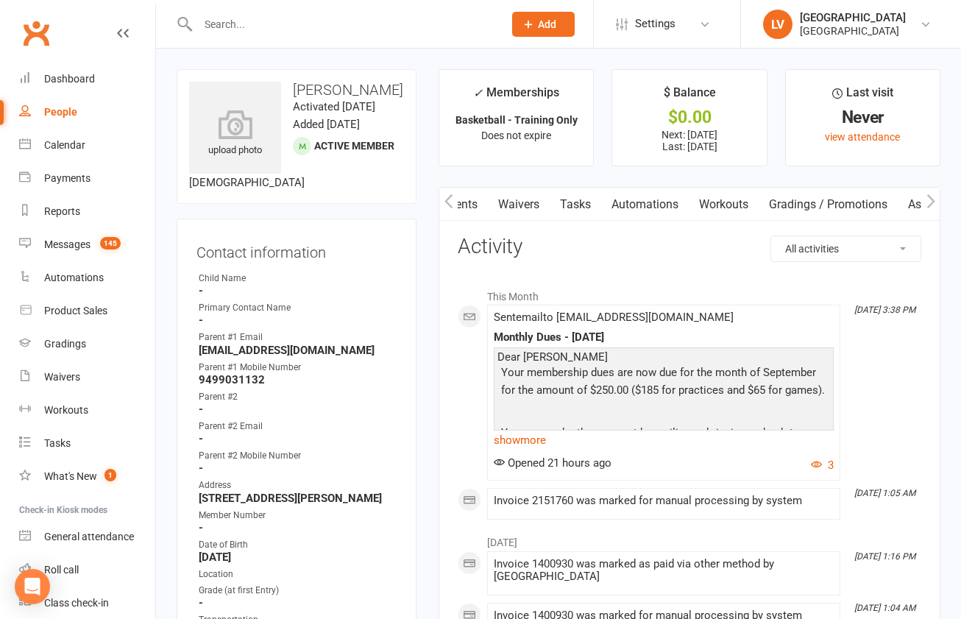
scroll to position [0, 425]
click at [450, 199] on icon "button" at bounding box center [448, 201] width 8 height 14
click at [449, 201] on icon "button" at bounding box center [448, 201] width 9 height 15
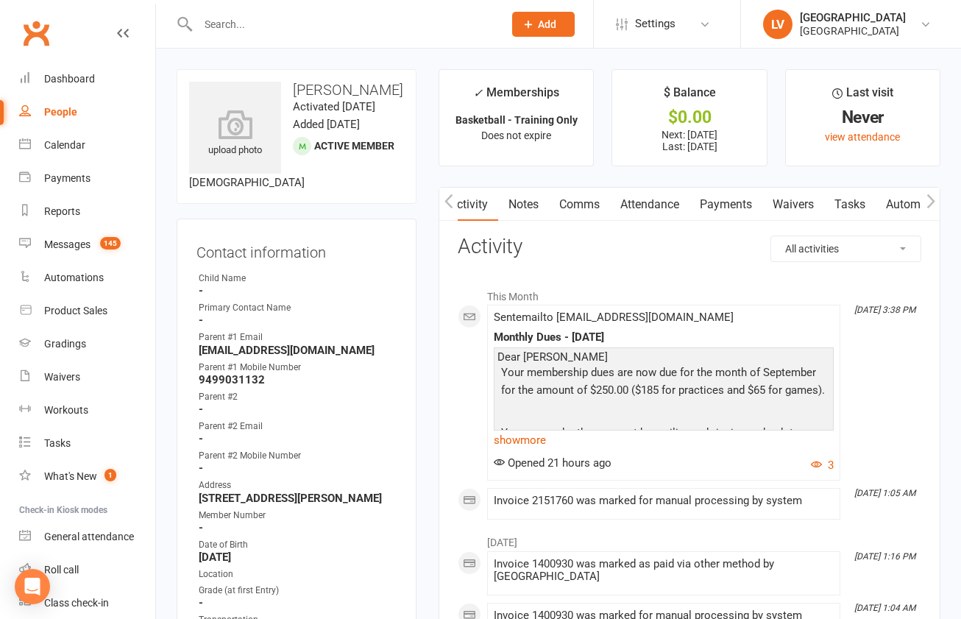
click at [449, 201] on icon "button" at bounding box center [448, 201] width 9 height 15
click at [734, 202] on link "Payments" at bounding box center [725, 205] width 73 height 34
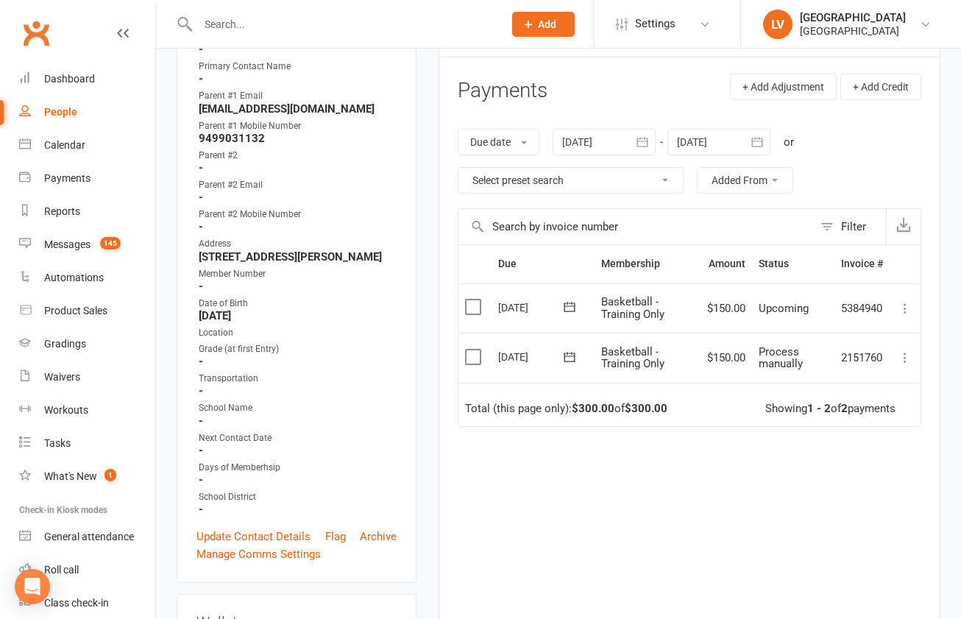
scroll to position [249, 0]
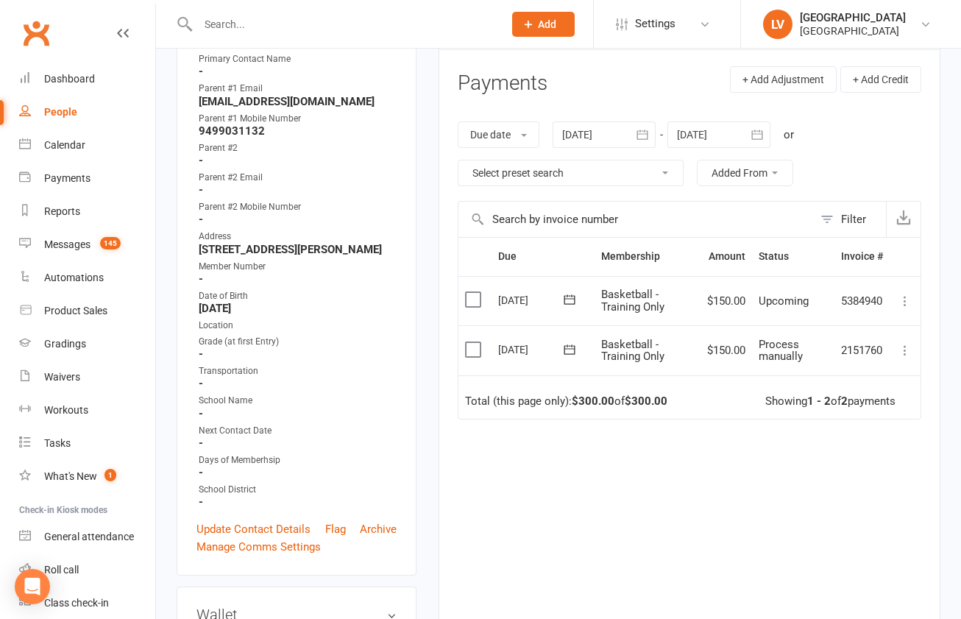
click at [475, 345] on label at bounding box center [475, 349] width 20 height 15
click at [475, 342] on input "checkbox" at bounding box center [470, 342] width 10 height 0
click at [868, 582] on button "Change status" at bounding box center [882, 585] width 116 height 31
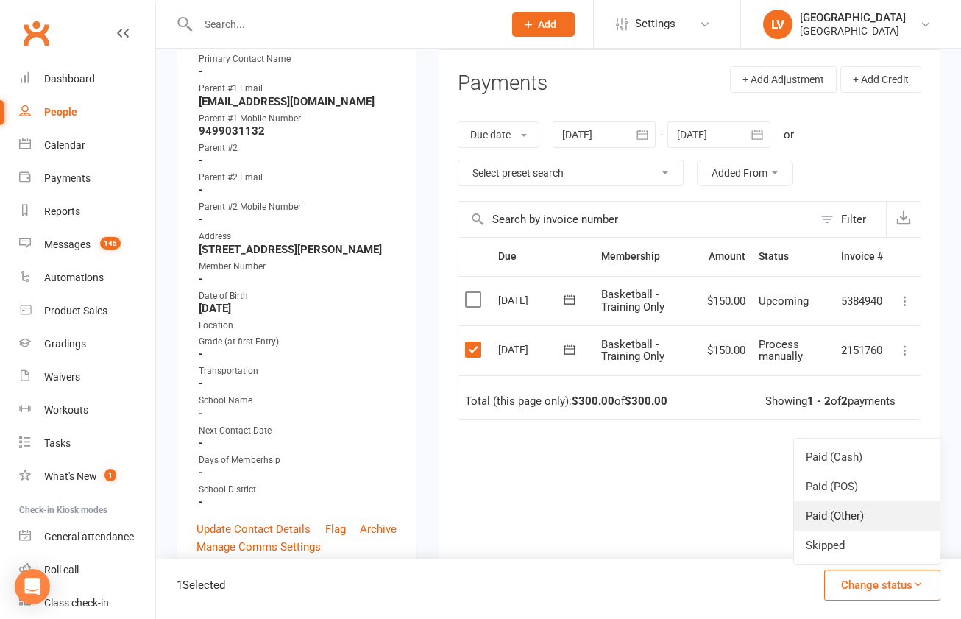
click at [842, 508] on link "Paid (Other)" at bounding box center [867, 515] width 146 height 29
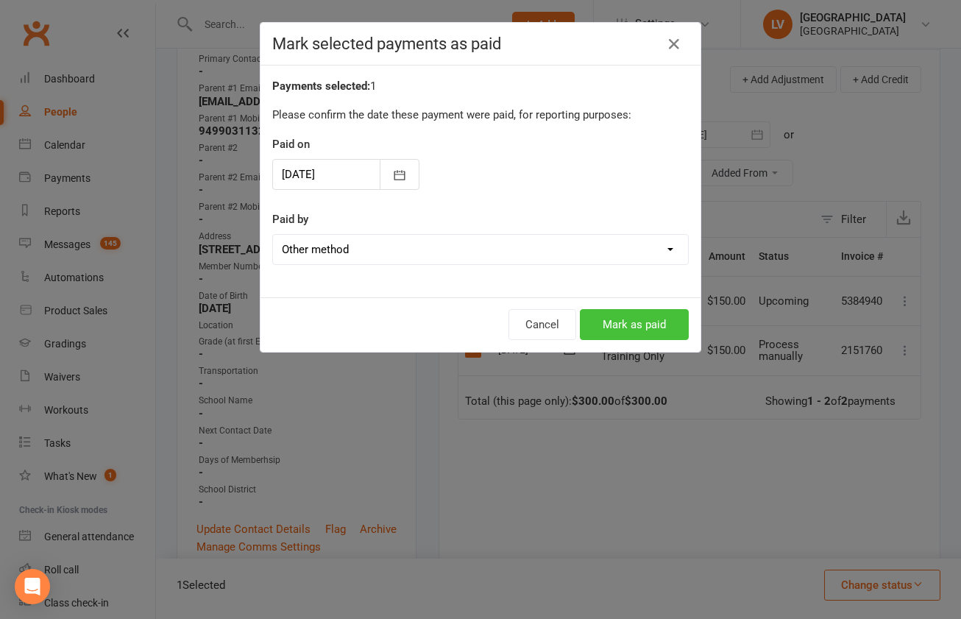
click at [622, 324] on button "Mark as paid" at bounding box center [634, 324] width 109 height 31
